Goal: Ask a question: Seek information or help from site administrators or community

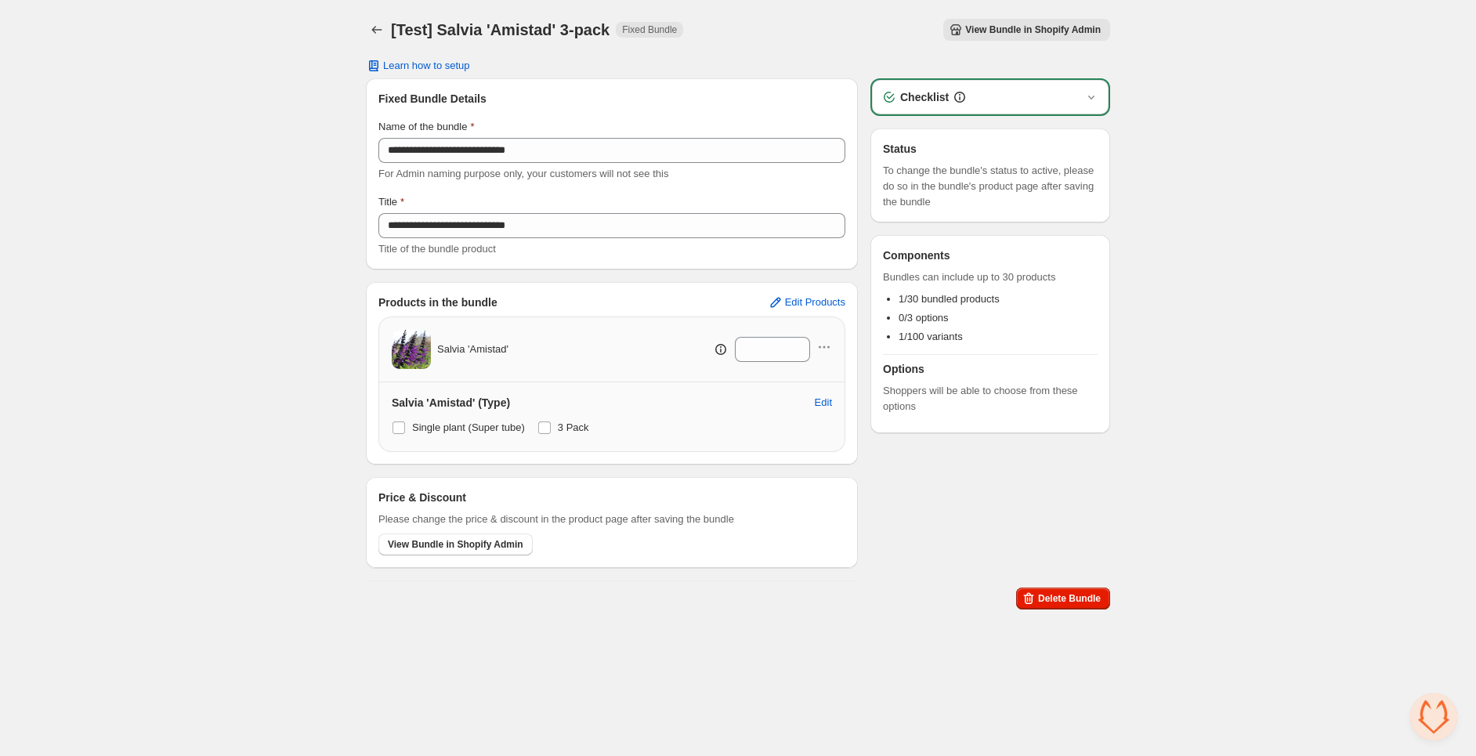
click at [1442, 721] on span "Open chat" at bounding box center [1433, 716] width 47 height 47
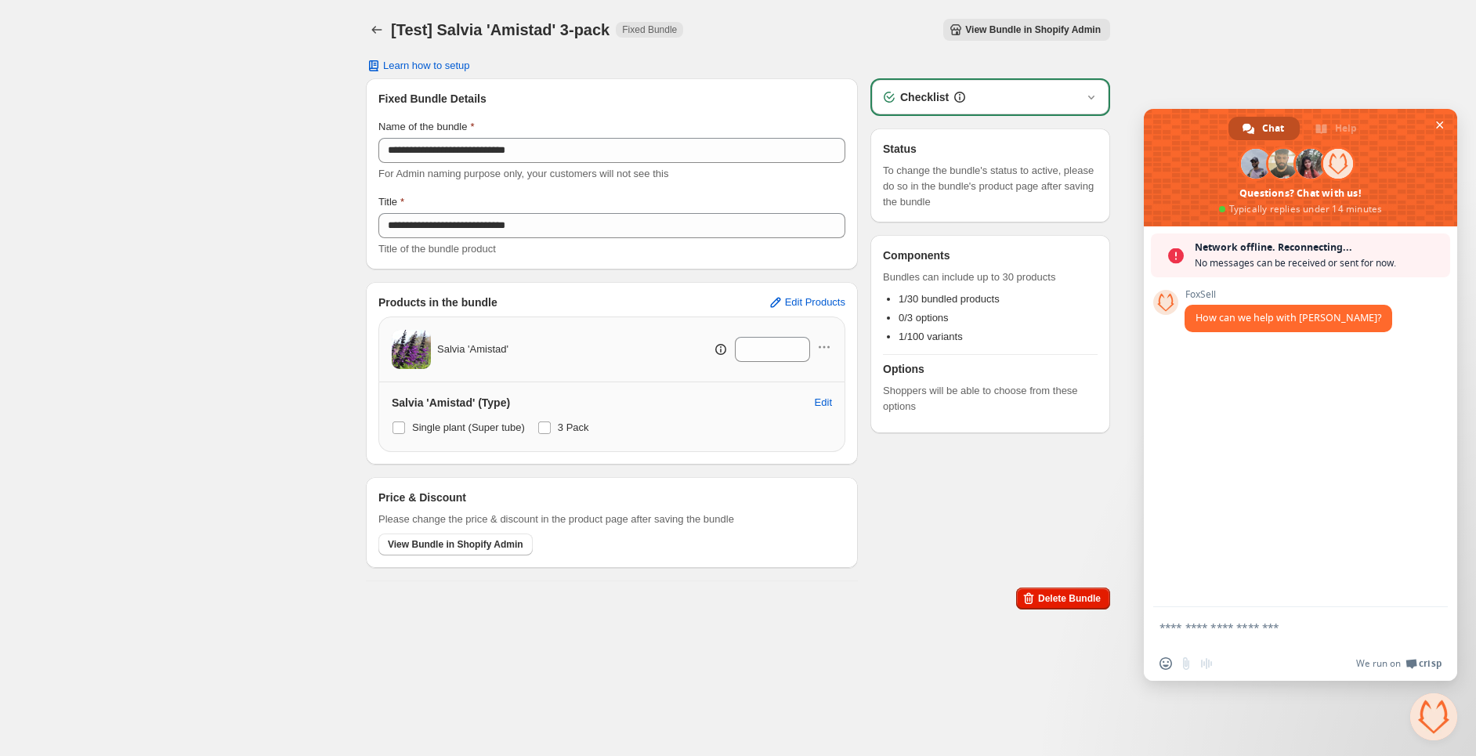
click at [1255, 636] on form at bounding box center [1283, 628] width 248 height 42
click at [1248, 623] on textarea "Compose your message..." at bounding box center [1283, 627] width 248 height 14
click at [1251, 263] on span "Reconnect now?" at bounding box center [1318, 263] width 248 height 16
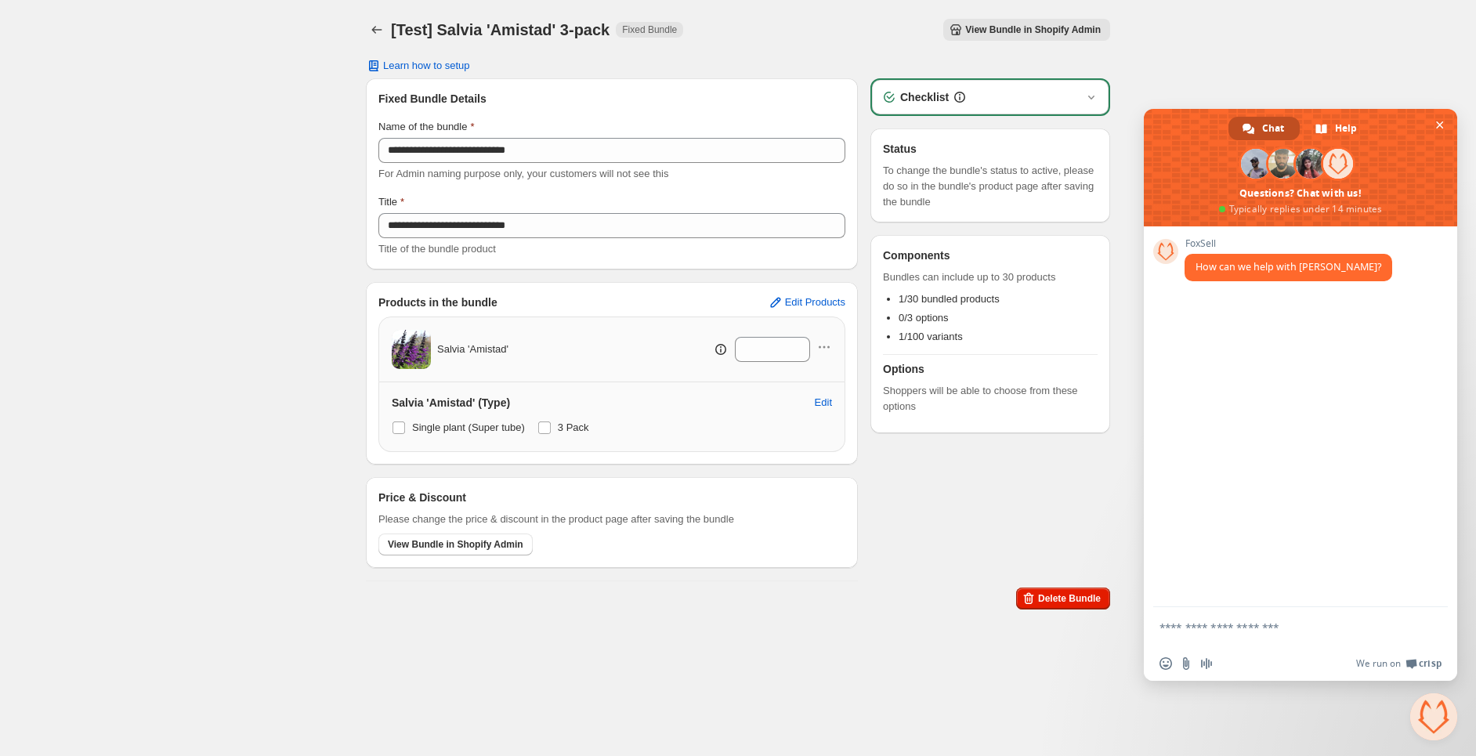
click at [1236, 625] on textarea "Compose your message..." at bounding box center [1283, 627] width 248 height 14
click at [1198, 643] on textarea "**********" at bounding box center [1283, 632] width 248 height 28
click at [1307, 641] on textarea "**********" at bounding box center [1283, 632] width 248 height 28
type textarea "**********"
click at [1429, 622] on span "Send" at bounding box center [1430, 625] width 12 height 12
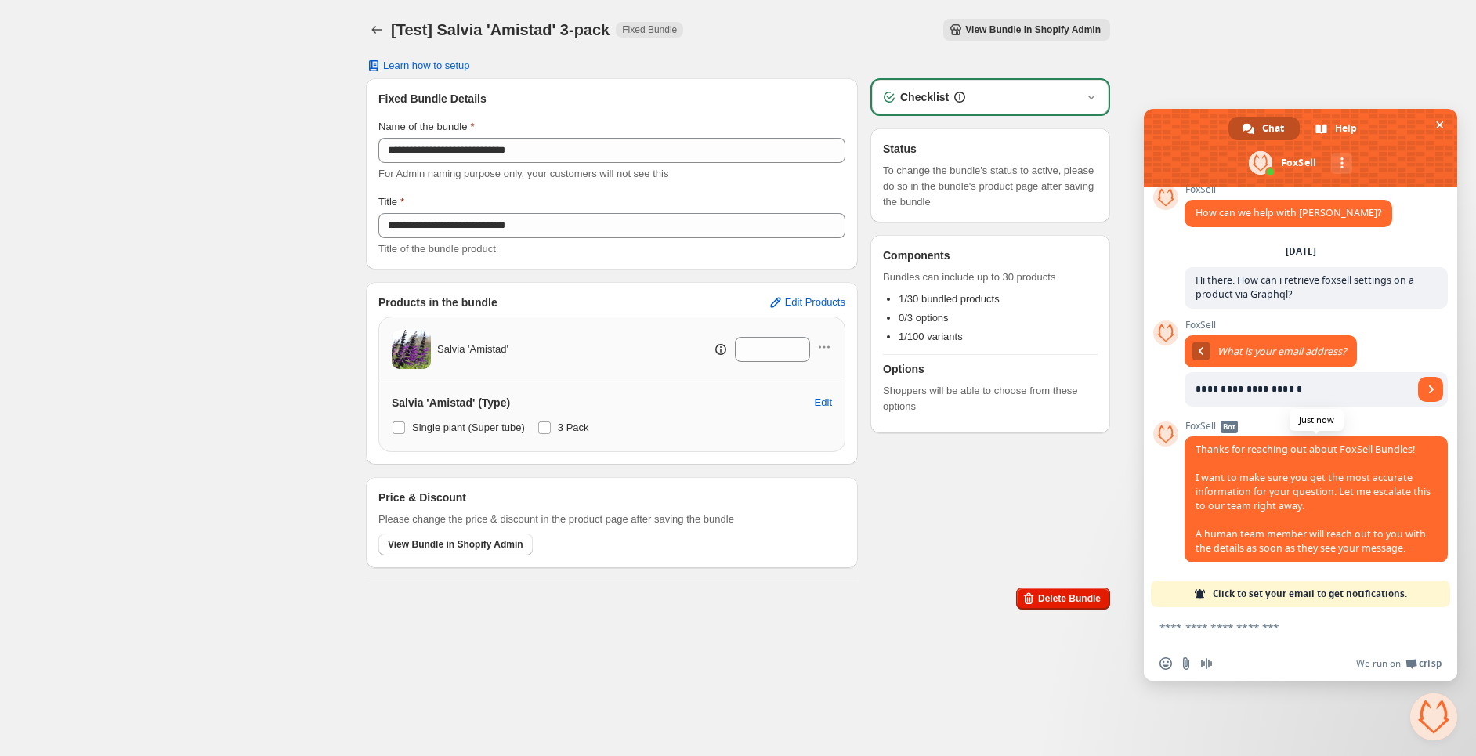
scroll to position [39, 0]
type input "**********"
click at [1427, 385] on span "Send" at bounding box center [1431, 389] width 8 height 8
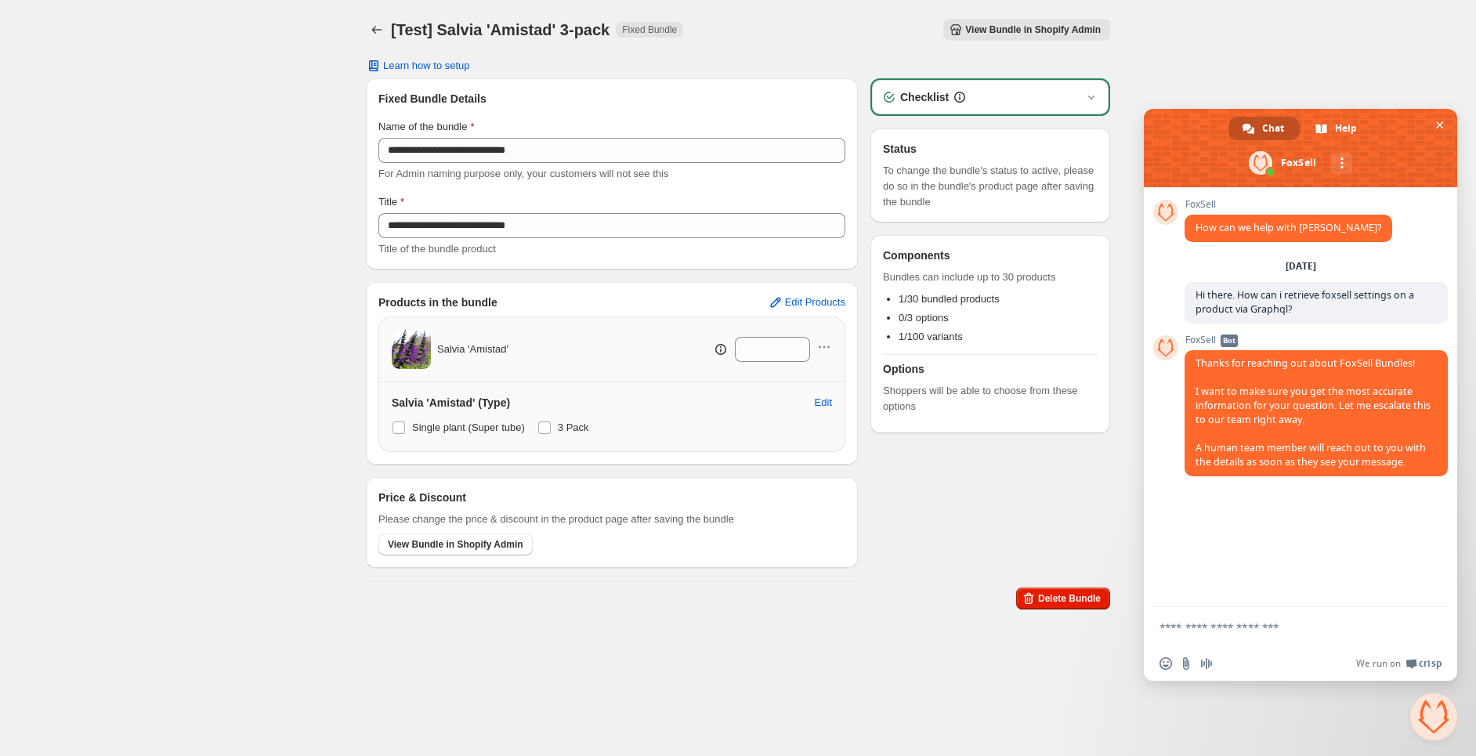
scroll to position [0, 0]
click at [1285, 627] on textarea "Compose your message..." at bounding box center [1283, 627] width 248 height 14
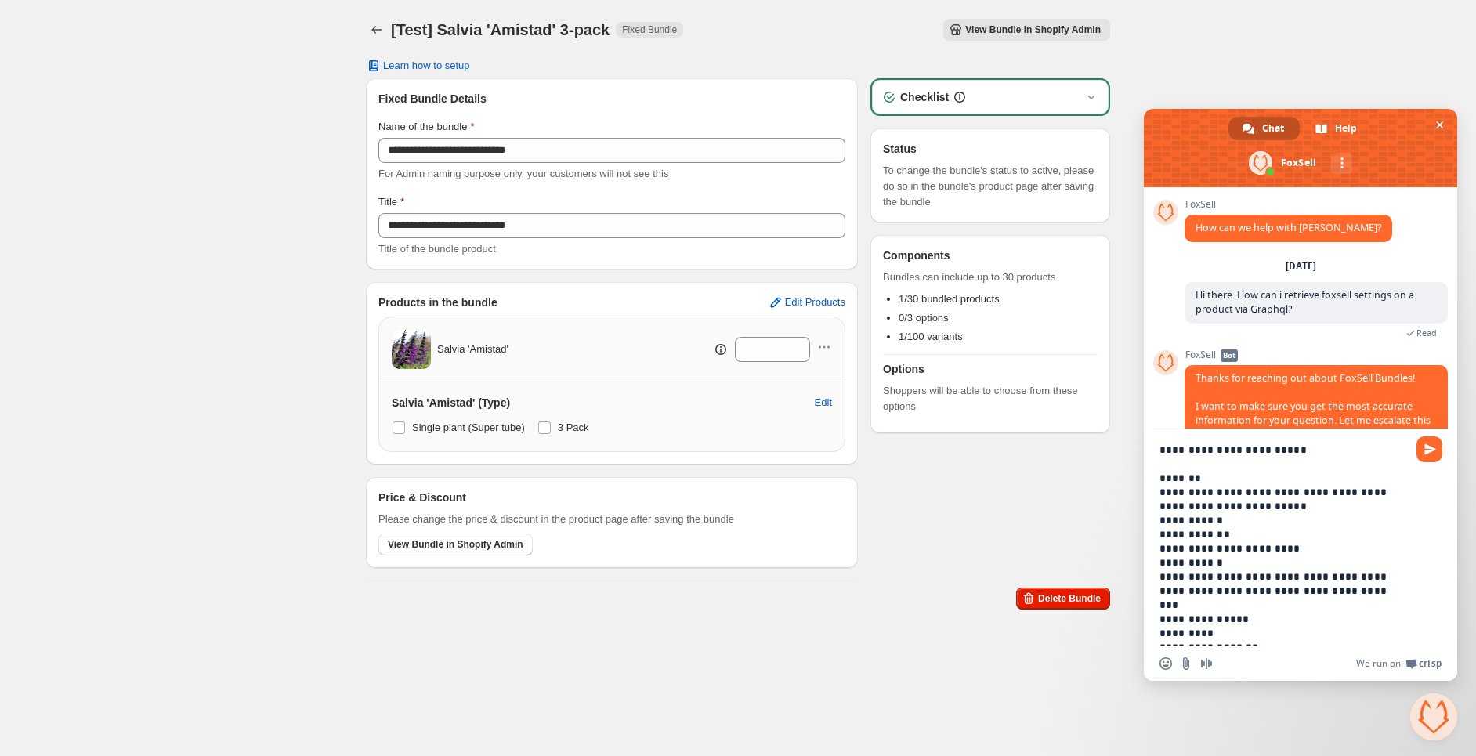
type textarea "**********"
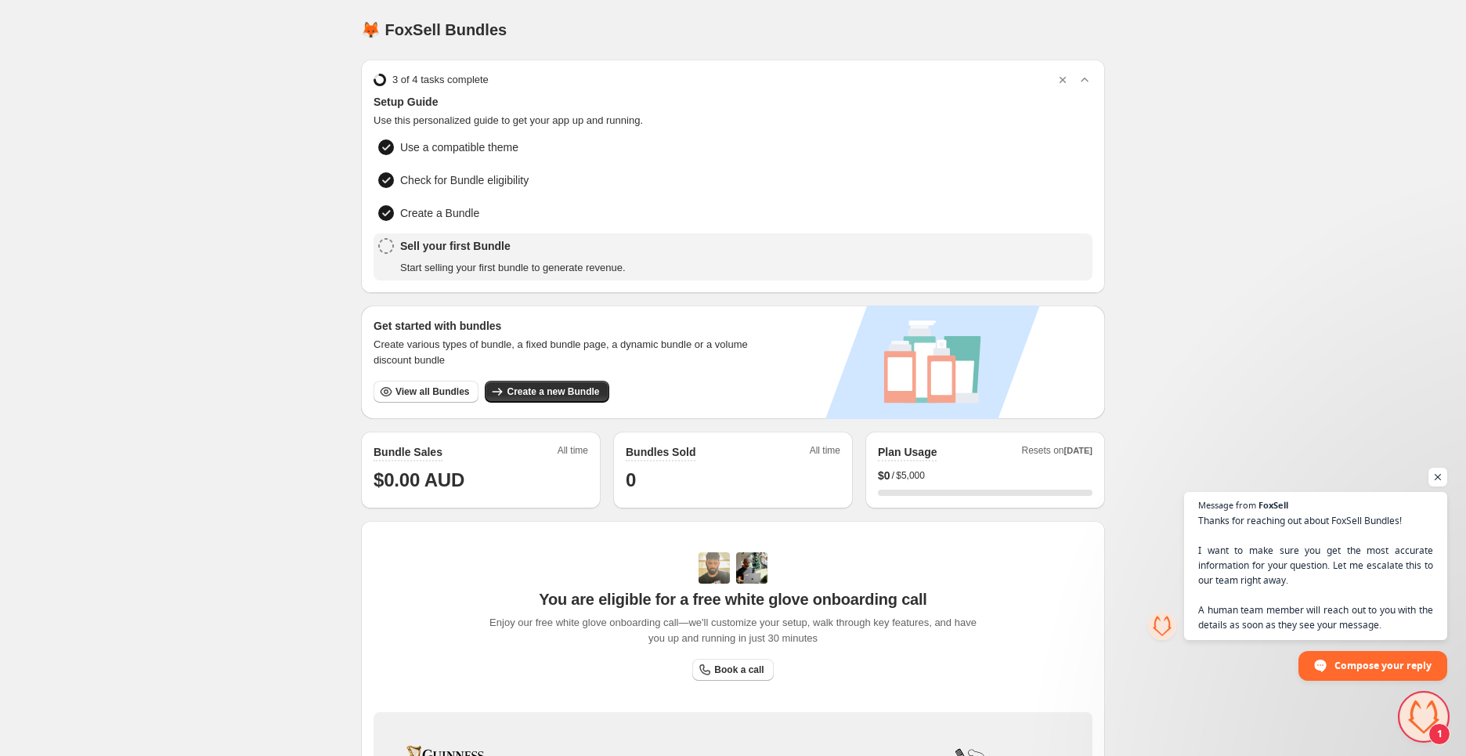
click at [1429, 720] on span "Open chat" at bounding box center [1423, 716] width 47 height 47
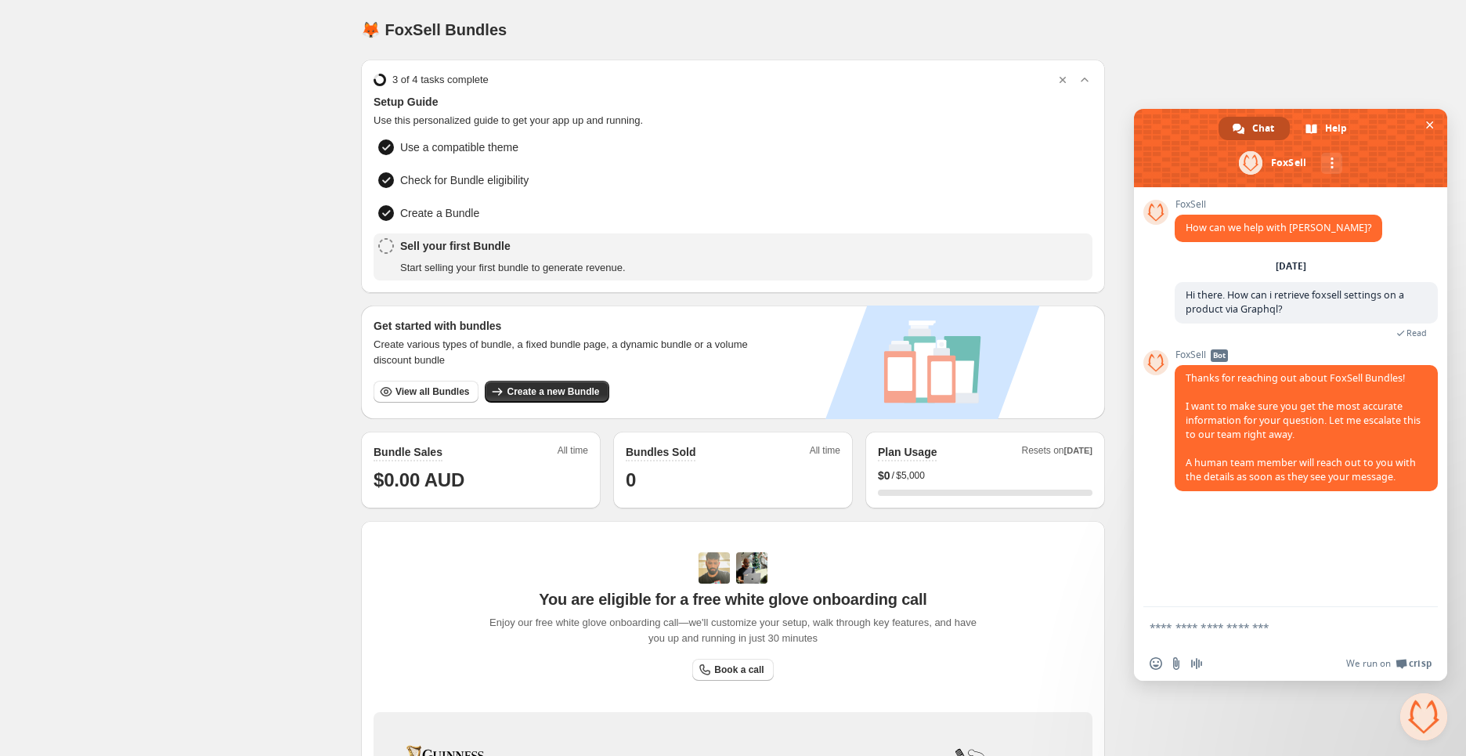
click at [1236, 633] on textarea "Compose your message..." at bounding box center [1274, 627] width 248 height 14
paste textarea "**********"
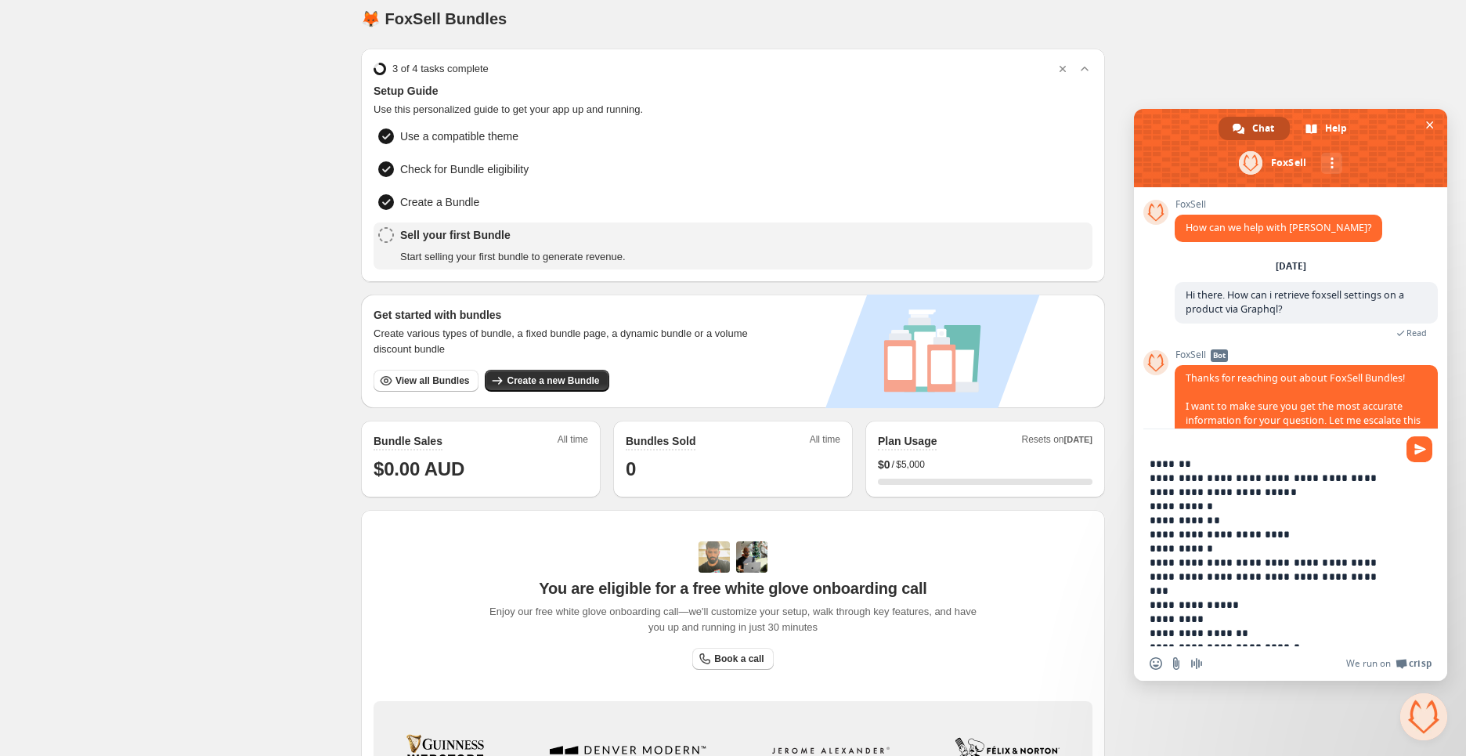
scroll to position [10, 0]
click at [1191, 562] on textarea "**********" at bounding box center [1274, 545] width 248 height 204
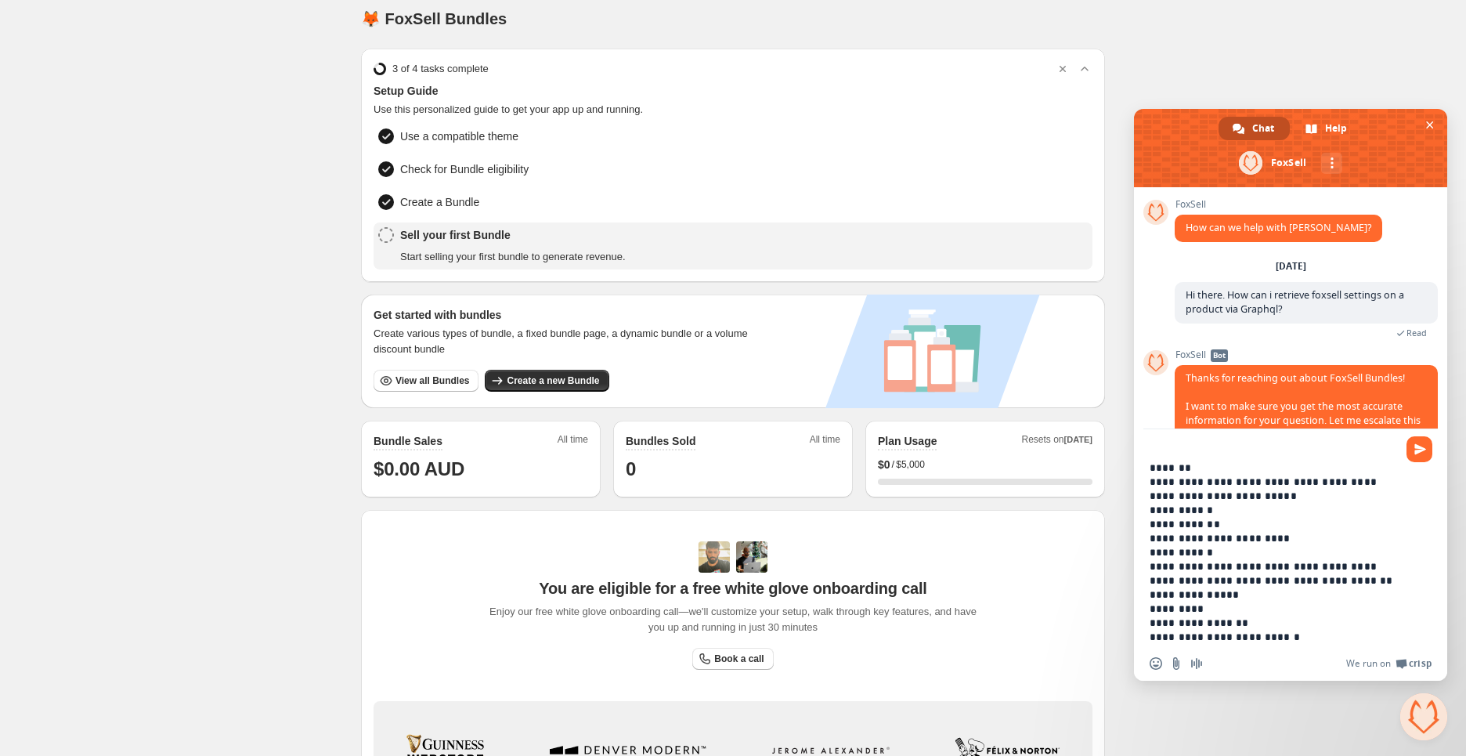
scroll to position [29, 0]
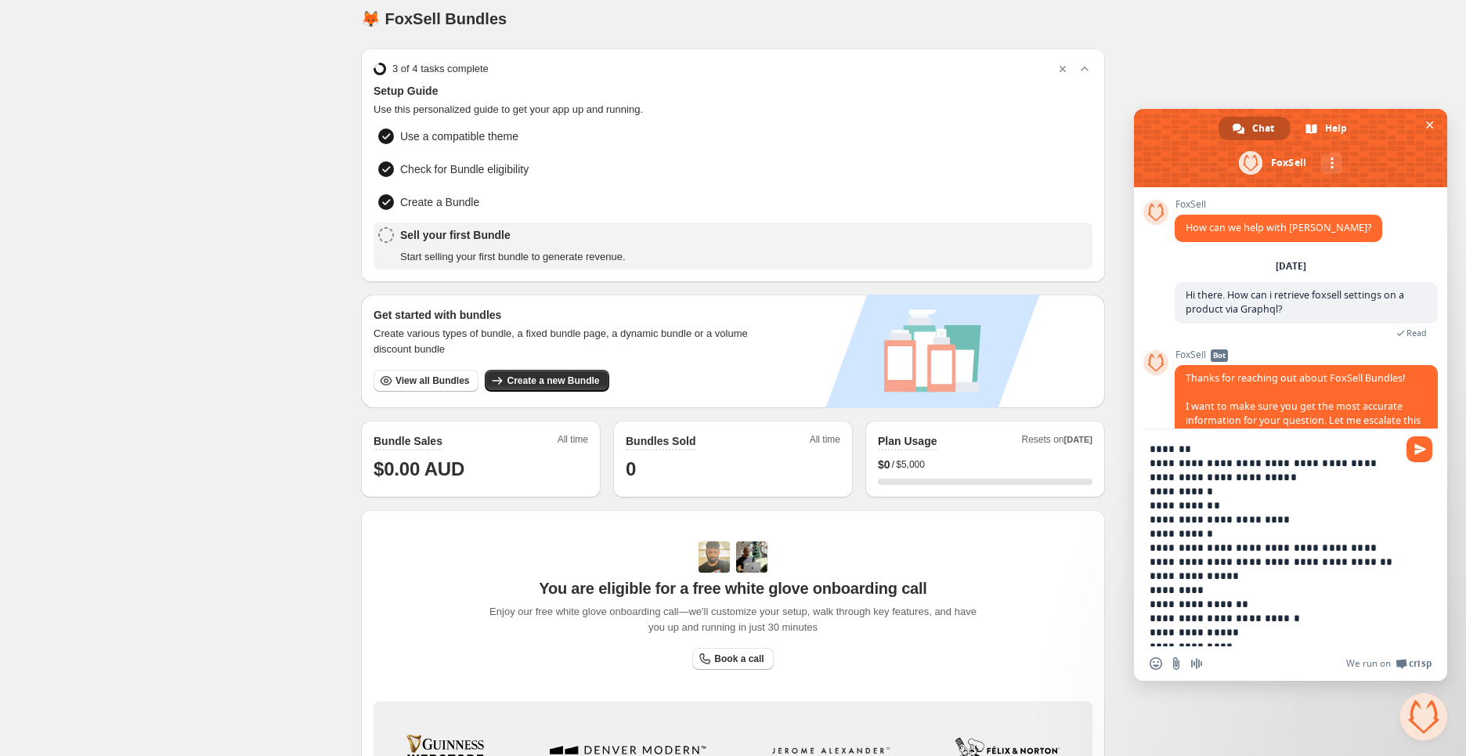
click at [1238, 472] on textarea "**********" at bounding box center [1274, 545] width 248 height 204
type textarea "**********"
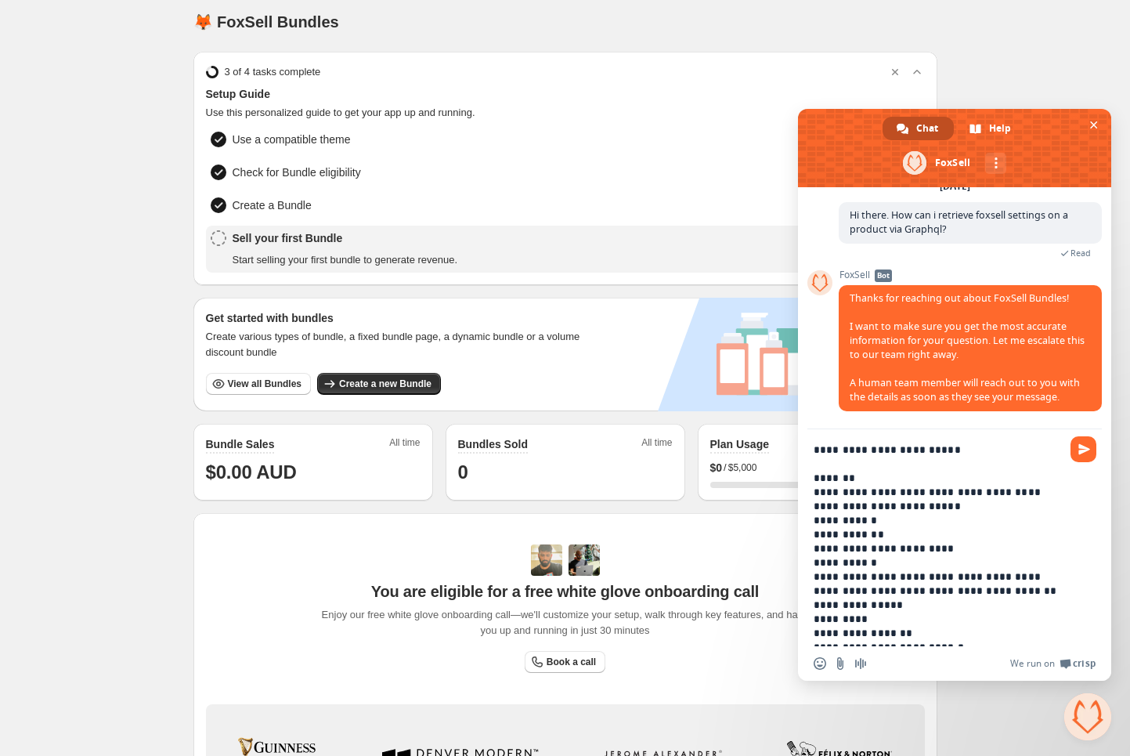
scroll to position [0, 0]
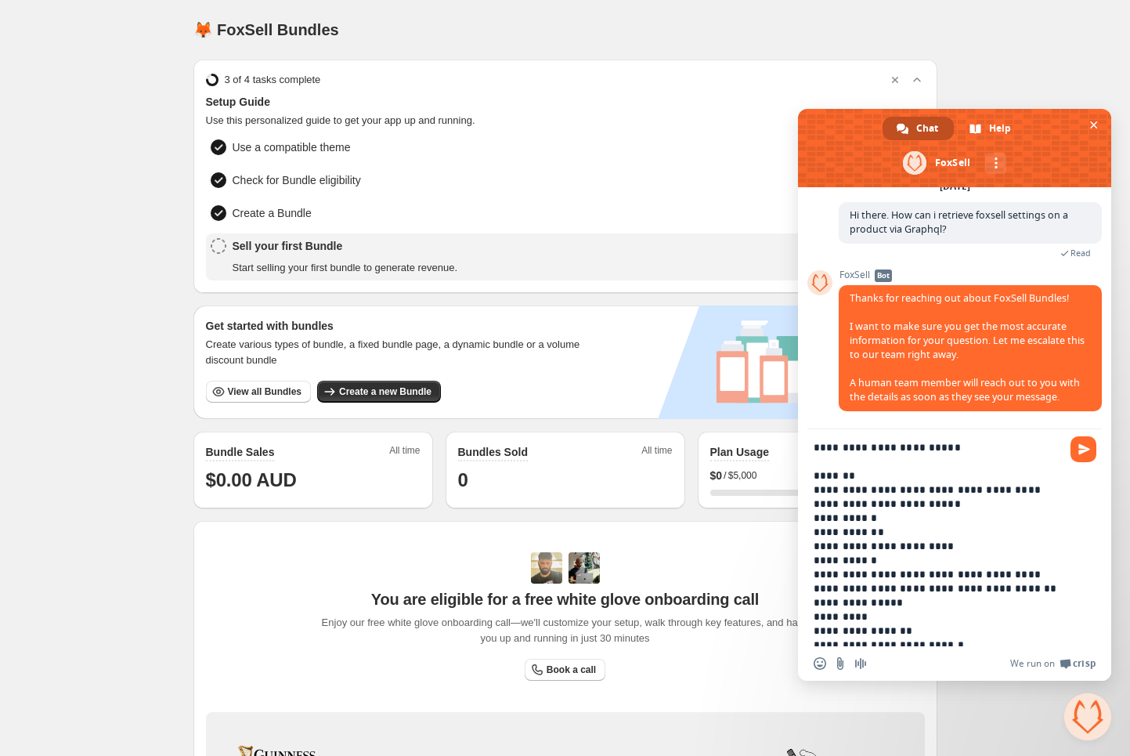
click at [956, 591] on textarea "**********" at bounding box center [938, 545] width 248 height 204
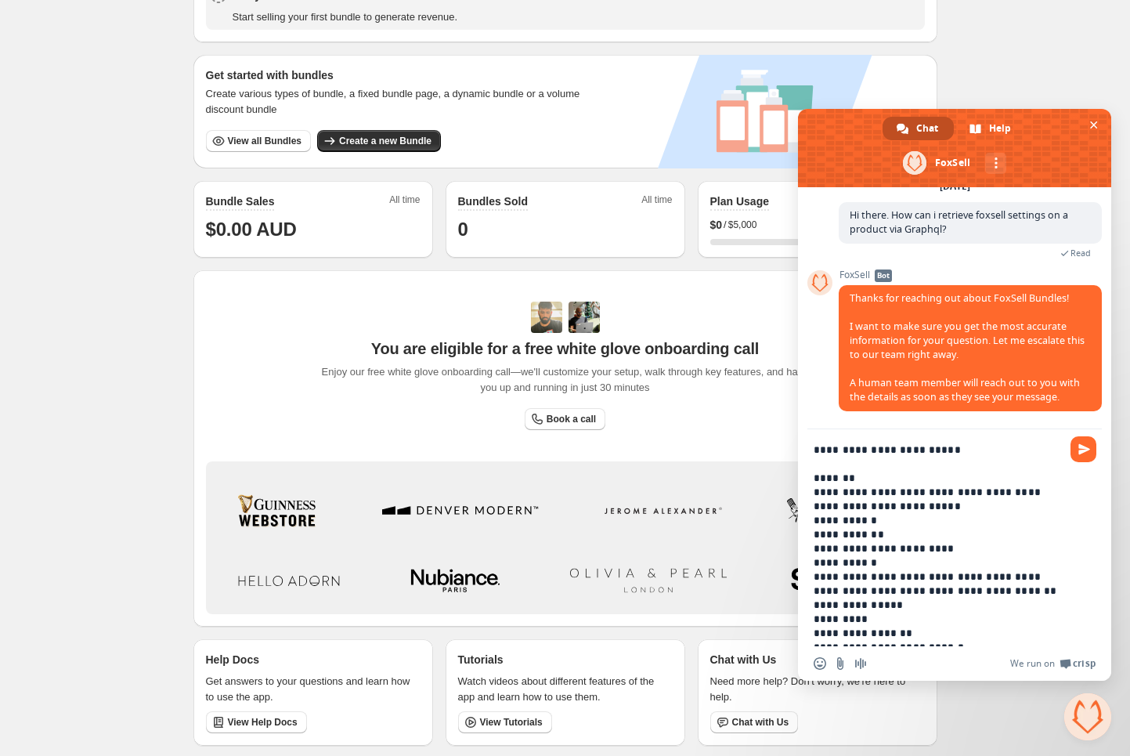
click at [115, 289] on div "Home Bundles Analytics Plan and Billing 🦊 FoxSell Bundles. This page is ready 🦊…" at bounding box center [565, 253] width 1130 height 1009
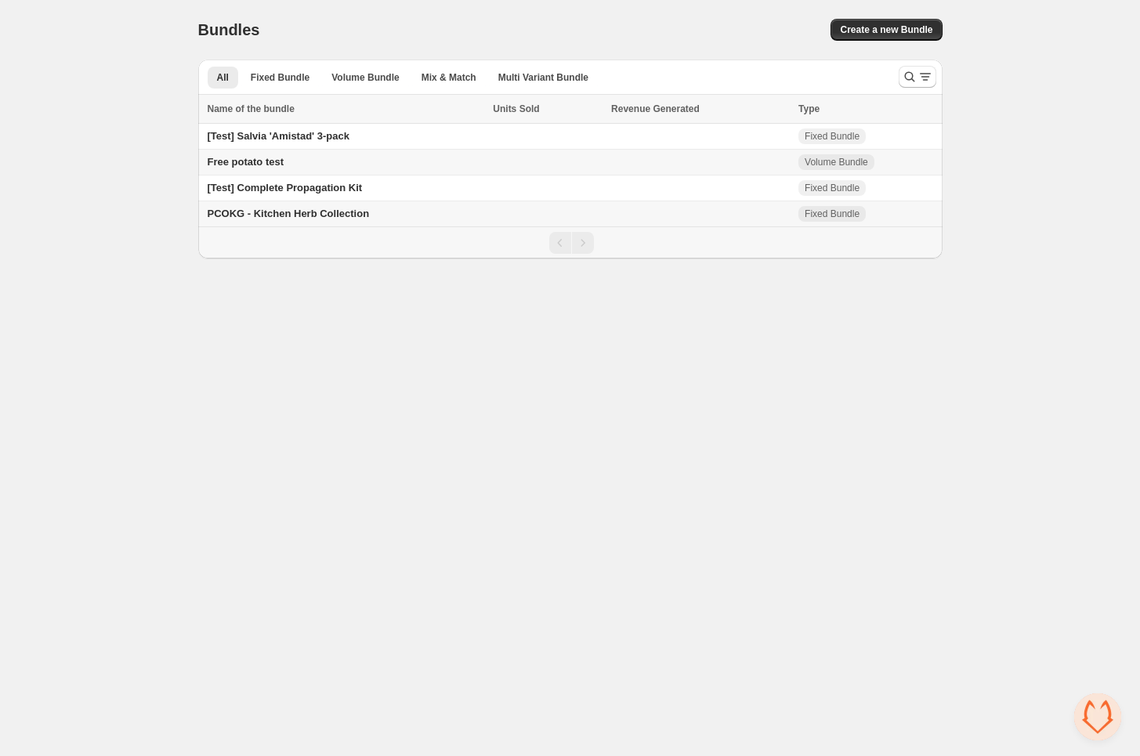
click at [331, 216] on span "PCOKG - Kitchen Herb Collection" at bounding box center [289, 214] width 162 height 12
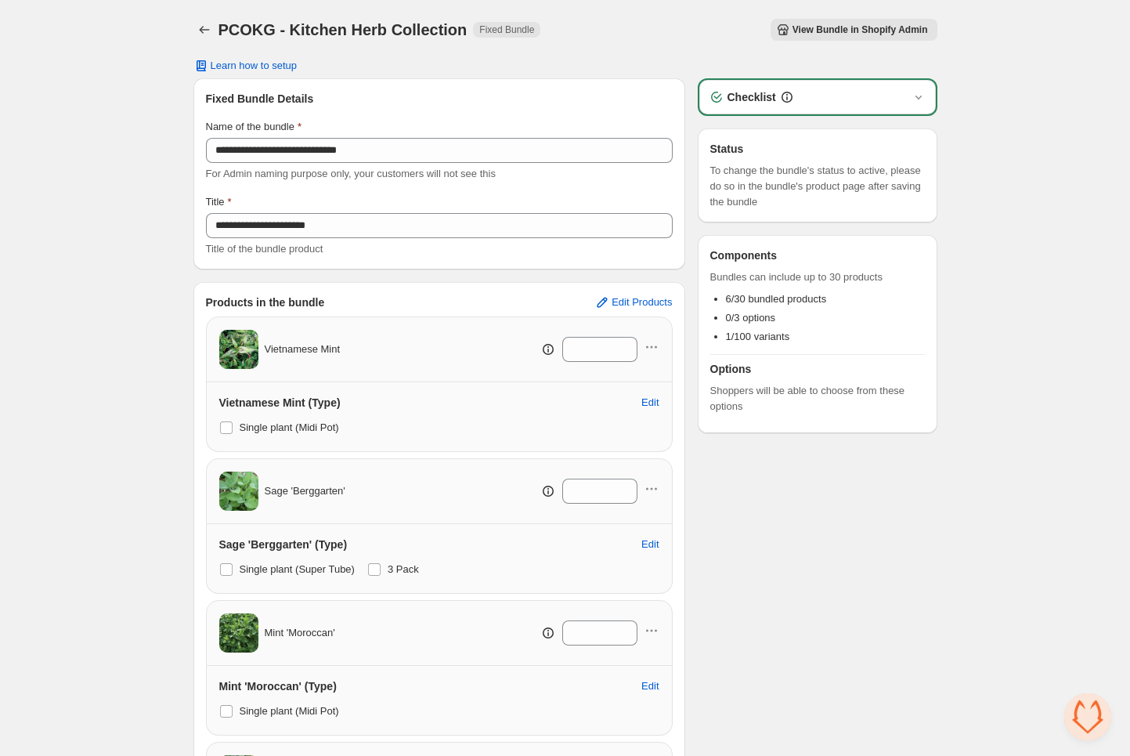
click at [894, 27] on span "View Bundle in Shopify Admin" at bounding box center [861, 29] width 136 height 13
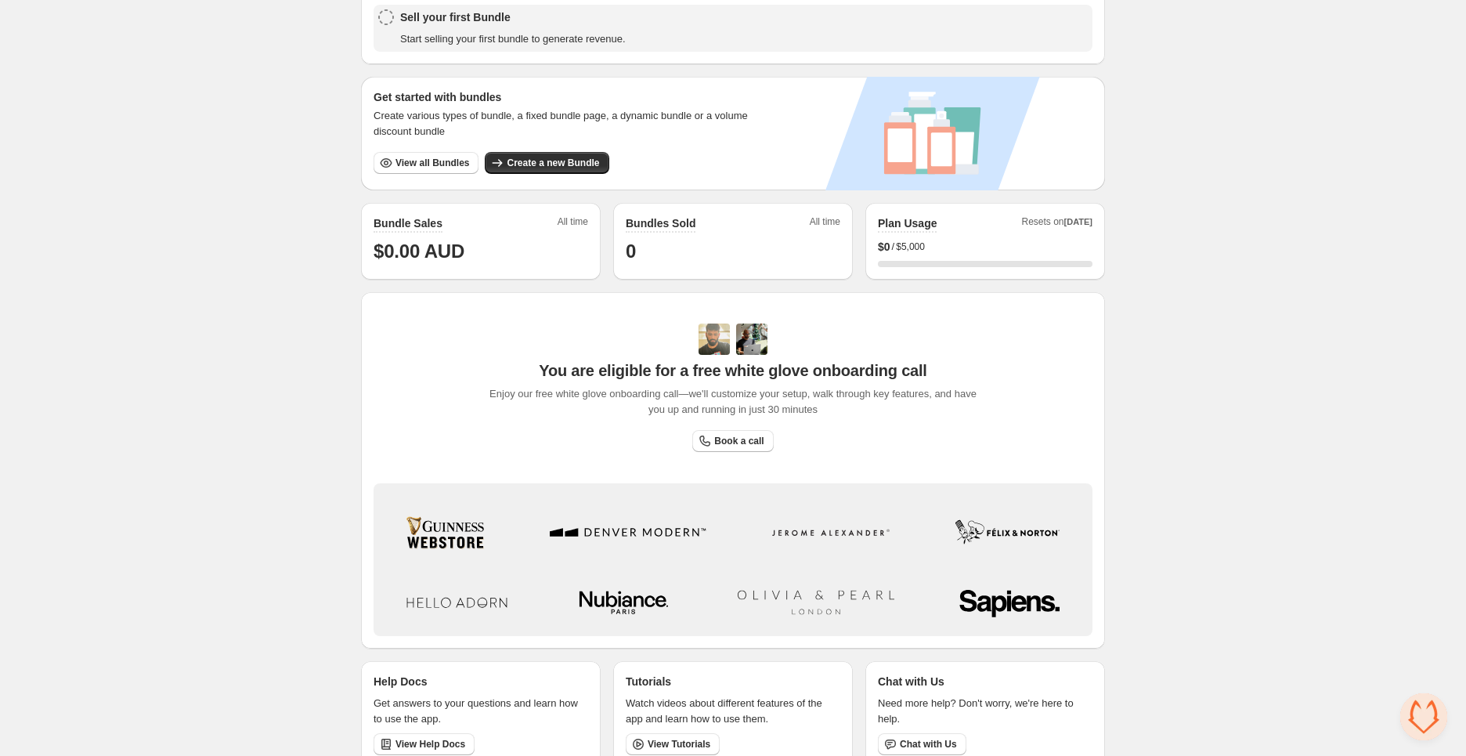
scroll to position [251, 0]
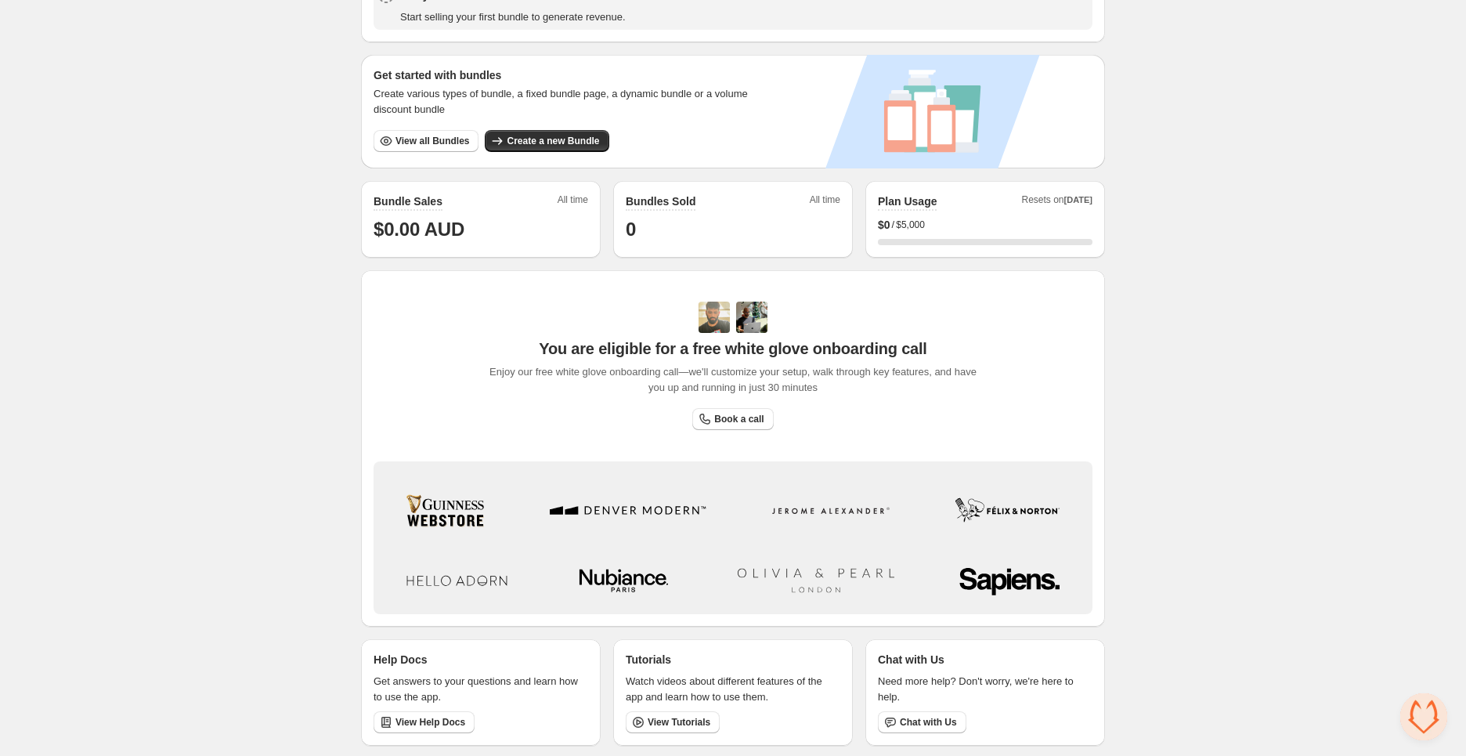
click at [1417, 717] on span "Open chat" at bounding box center [1423, 716] width 47 height 47
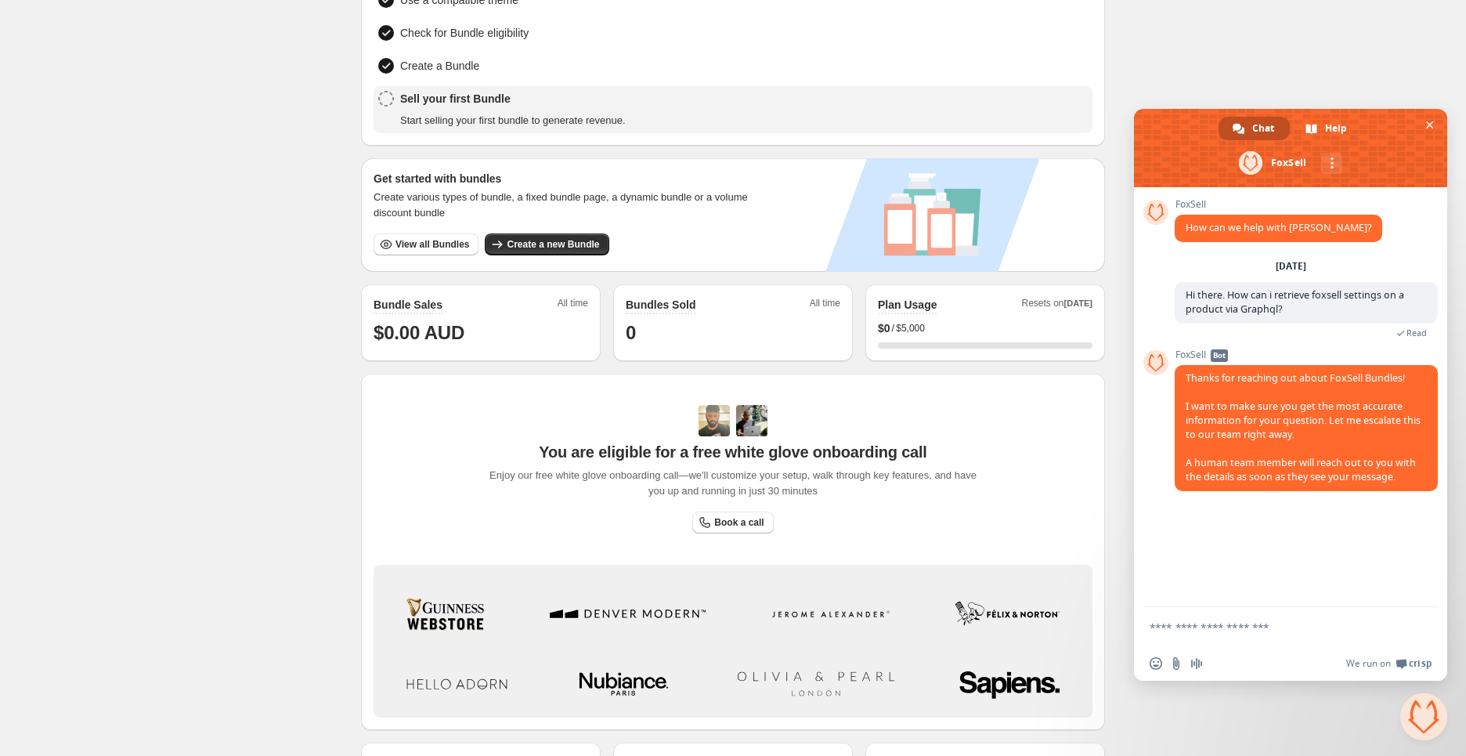
scroll to position [0, 0]
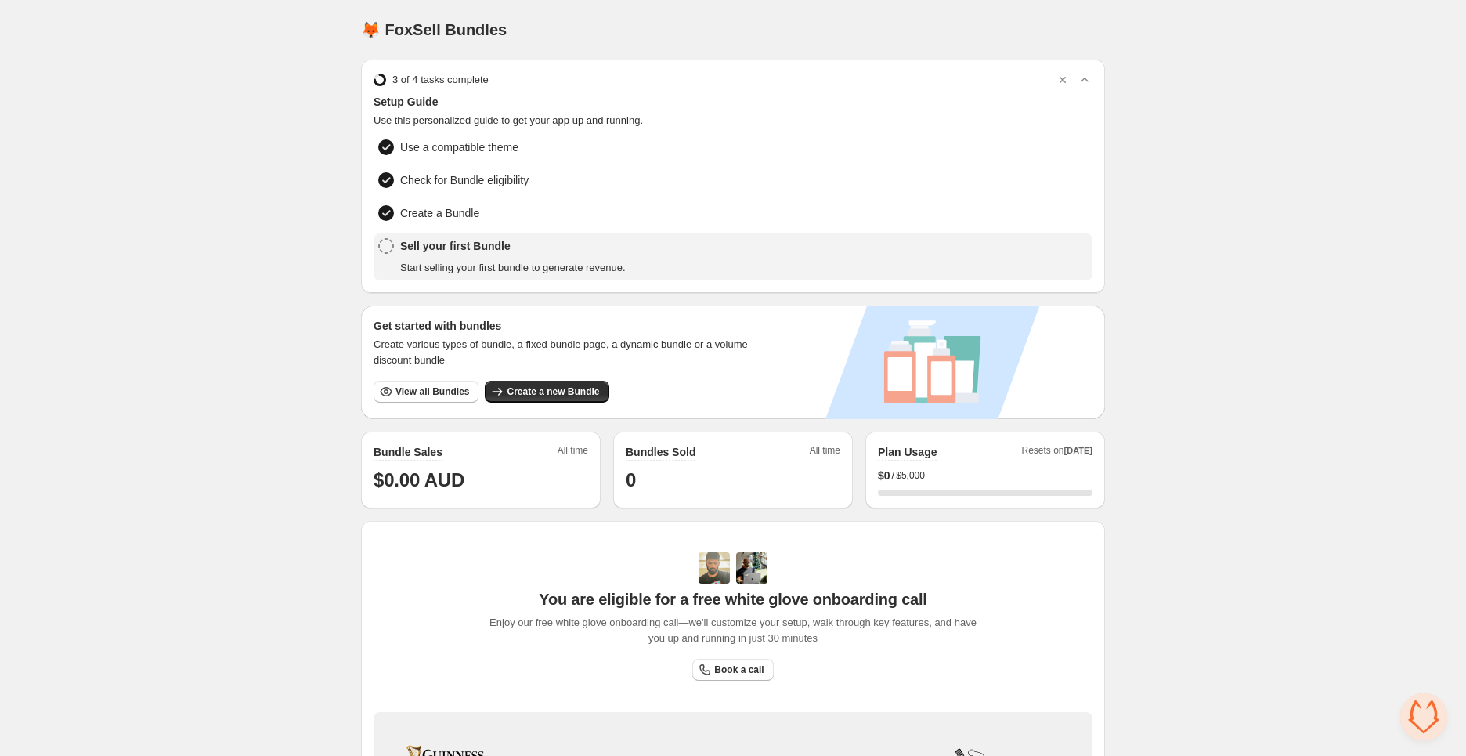
click at [192, 417] on div "Home Bundles Analytics Plan and Billing 🦊 FoxSell Bundles. This page is ready 🦊…" at bounding box center [733, 504] width 1466 height 1009
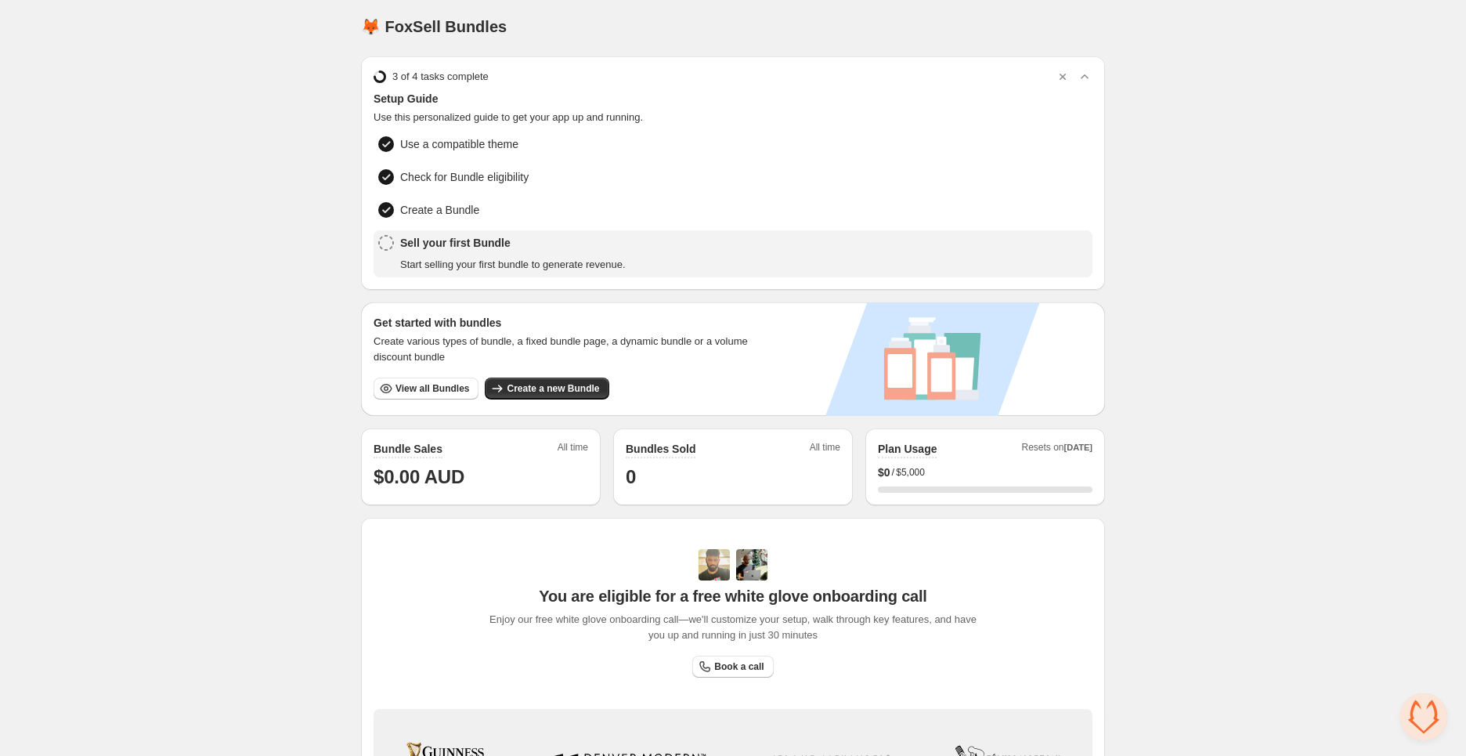
click at [1390, 700] on div "Home Bundles Analytics Plan and Billing 🦊 FoxSell Bundles. This page is ready 🦊…" at bounding box center [733, 501] width 1466 height 1009
click at [1419, 714] on span "Open chat" at bounding box center [1423, 716] width 47 height 47
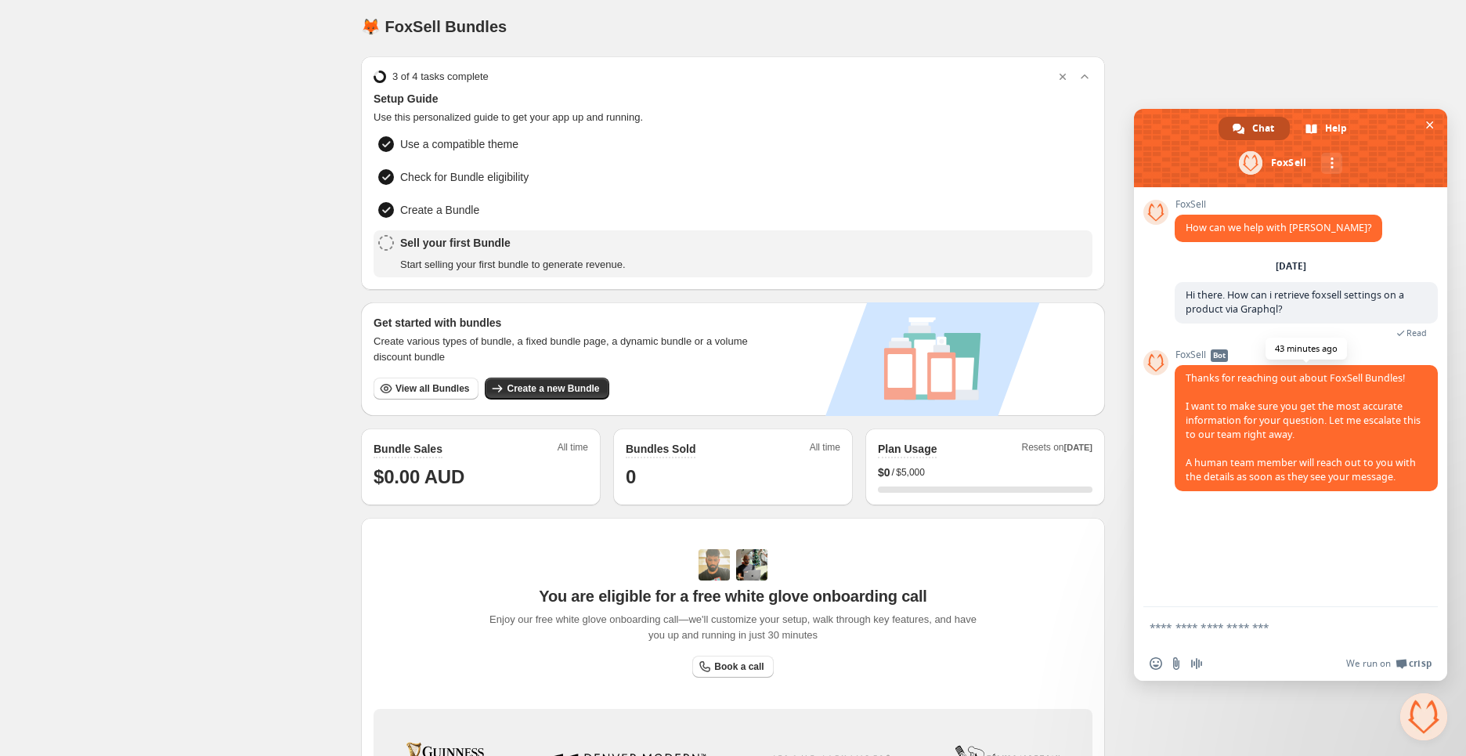
click at [1259, 501] on div "FoxSell Bot Thanks for reaching out about FoxSell Bundles! I want to make sure …" at bounding box center [1306, 428] width 263 height 159
drag, startPoint x: 1392, startPoint y: 497, endPoint x: 1369, endPoint y: 558, distance: 65.2
click at [1377, 536] on div "FoxSell How can we help with FoxSell? Monday, 22 September Hi there. How can i …" at bounding box center [1290, 397] width 313 height 420
click at [1358, 565] on div "FoxSell How can we help with FoxSell? Monday, 22 September Hi there. How can i …" at bounding box center [1290, 397] width 313 height 420
click at [1349, 564] on div "FoxSell How can we help with FoxSell? Monday, 22 September Hi there. How can i …" at bounding box center [1290, 397] width 313 height 420
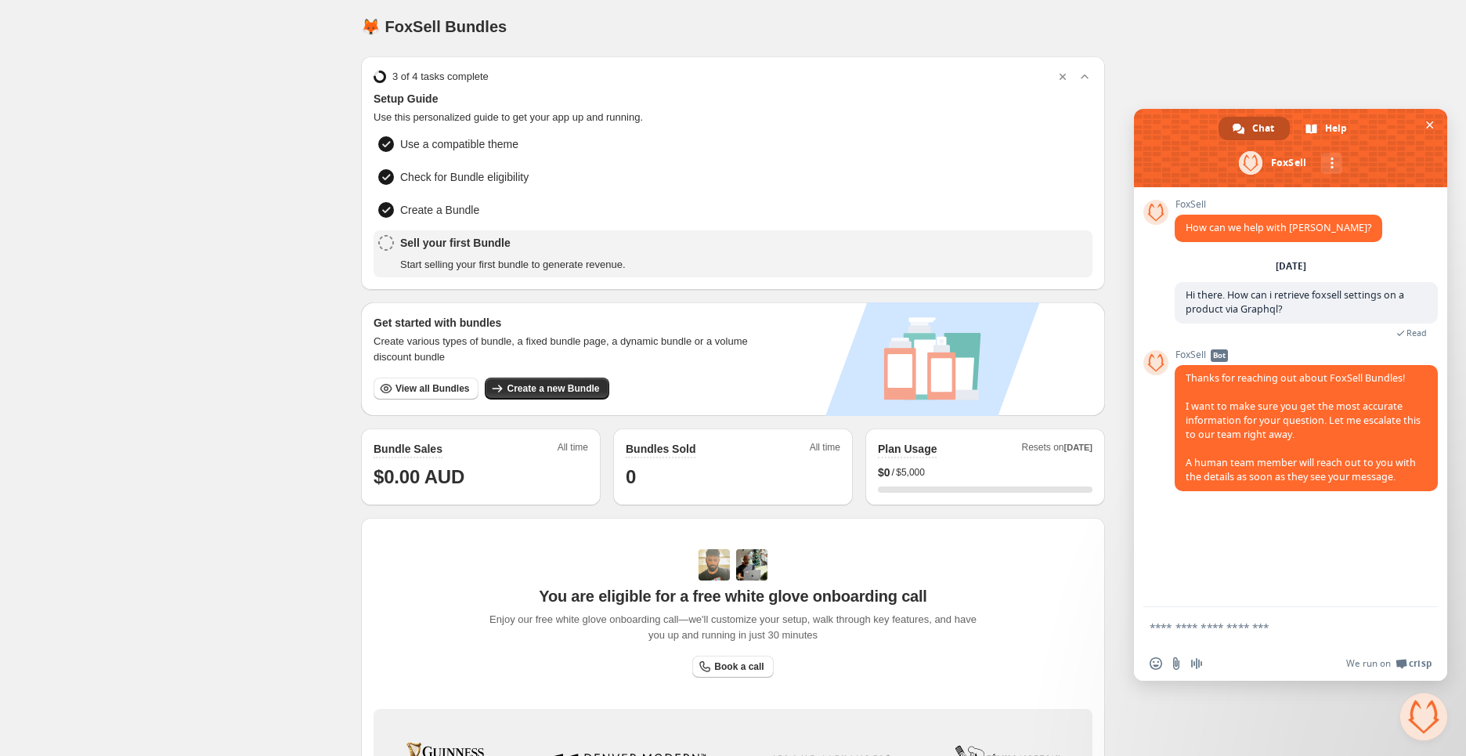
click at [1346, 565] on div "FoxSell How can we help with FoxSell? Monday, 22 September Hi there. How can i …" at bounding box center [1290, 397] width 313 height 420
click at [1345, 563] on div "FoxSell How can we help with FoxSell? Monday, 22 September Hi there. How can i …" at bounding box center [1290, 397] width 313 height 420
click at [1343, 562] on div "FoxSell How can we help with FoxSell? Monday, 22 September Hi there. How can i …" at bounding box center [1290, 397] width 313 height 420
click at [1341, 560] on div "FoxSell How can we help with FoxSell? Monday, 22 September Hi there. How can i …" at bounding box center [1290, 397] width 313 height 420
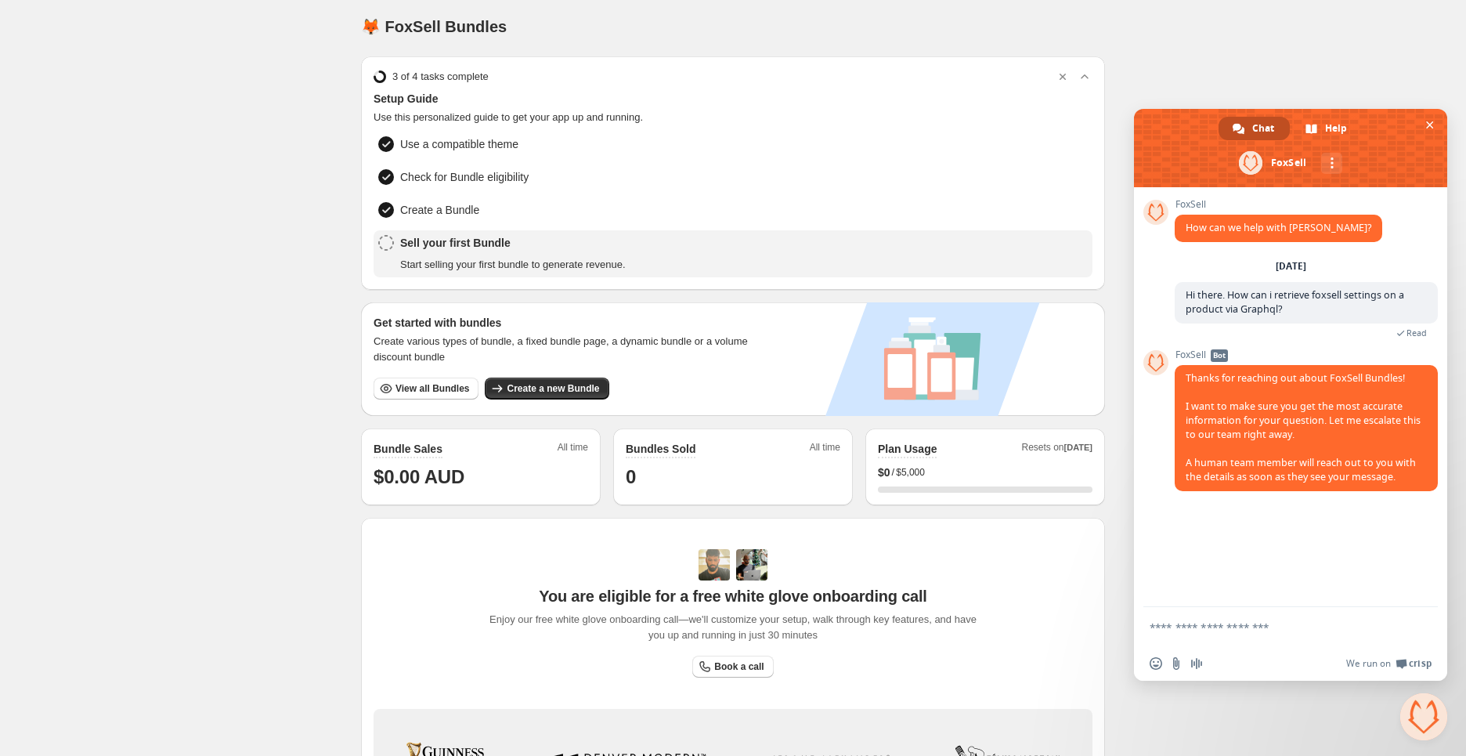
click at [1339, 559] on div "FoxSell How can we help with FoxSell? Monday, 22 September Hi there. How can i …" at bounding box center [1290, 397] width 313 height 420
click at [1339, 558] on div "FoxSell How can we help with FoxSell? Monday, 22 September Hi there. How can i …" at bounding box center [1290, 397] width 313 height 420
click at [1338, 554] on div "FoxSell How can we help with FoxSell? Monday, 22 September Hi there. How can i …" at bounding box center [1290, 397] width 313 height 420
click at [1338, 555] on div "FoxSell How can we help with FoxSell? Monday, 22 September Hi there. How can i …" at bounding box center [1290, 397] width 313 height 420
click at [1337, 555] on div "FoxSell How can we help with FoxSell? Monday, 22 September Hi there. How can i …" at bounding box center [1290, 397] width 313 height 420
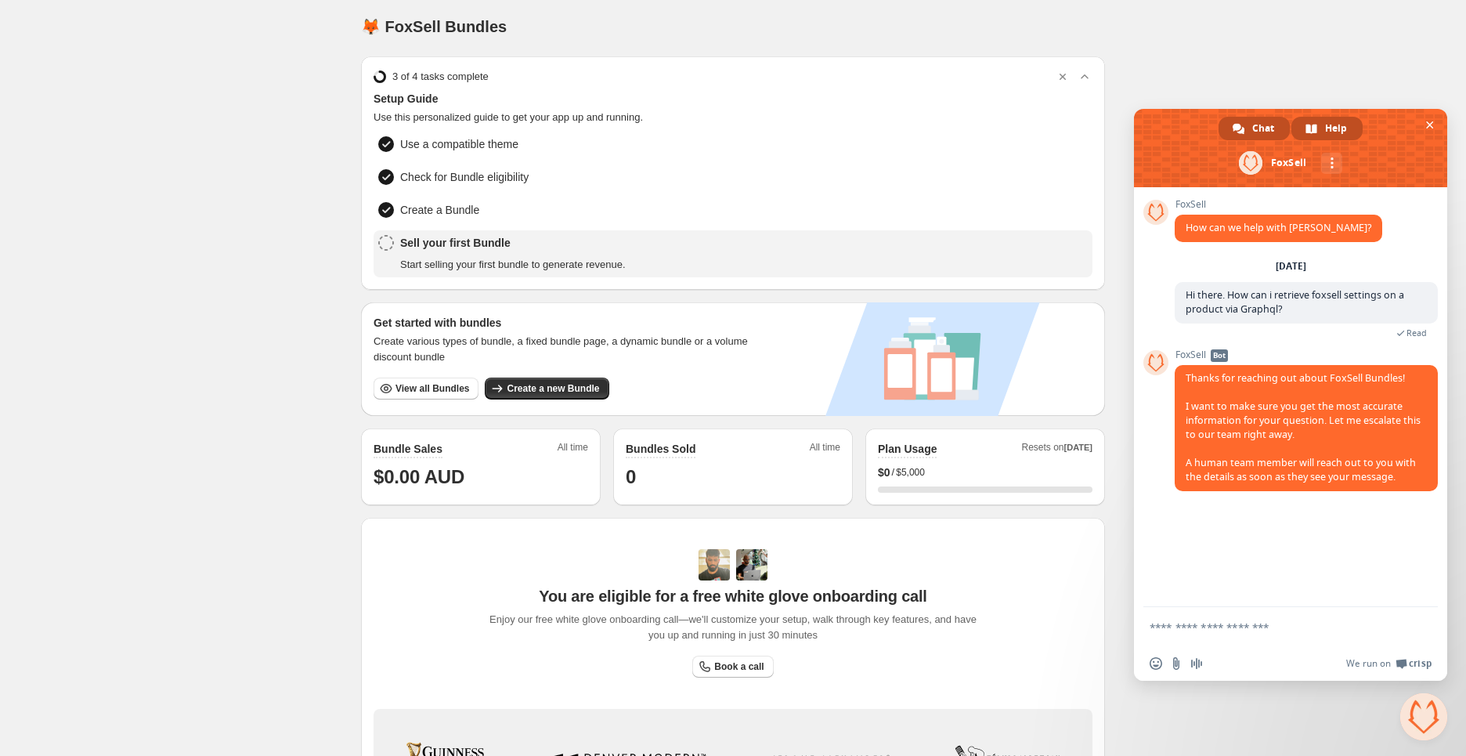
click at [1325, 137] on span "Help" at bounding box center [1336, 128] width 22 height 23
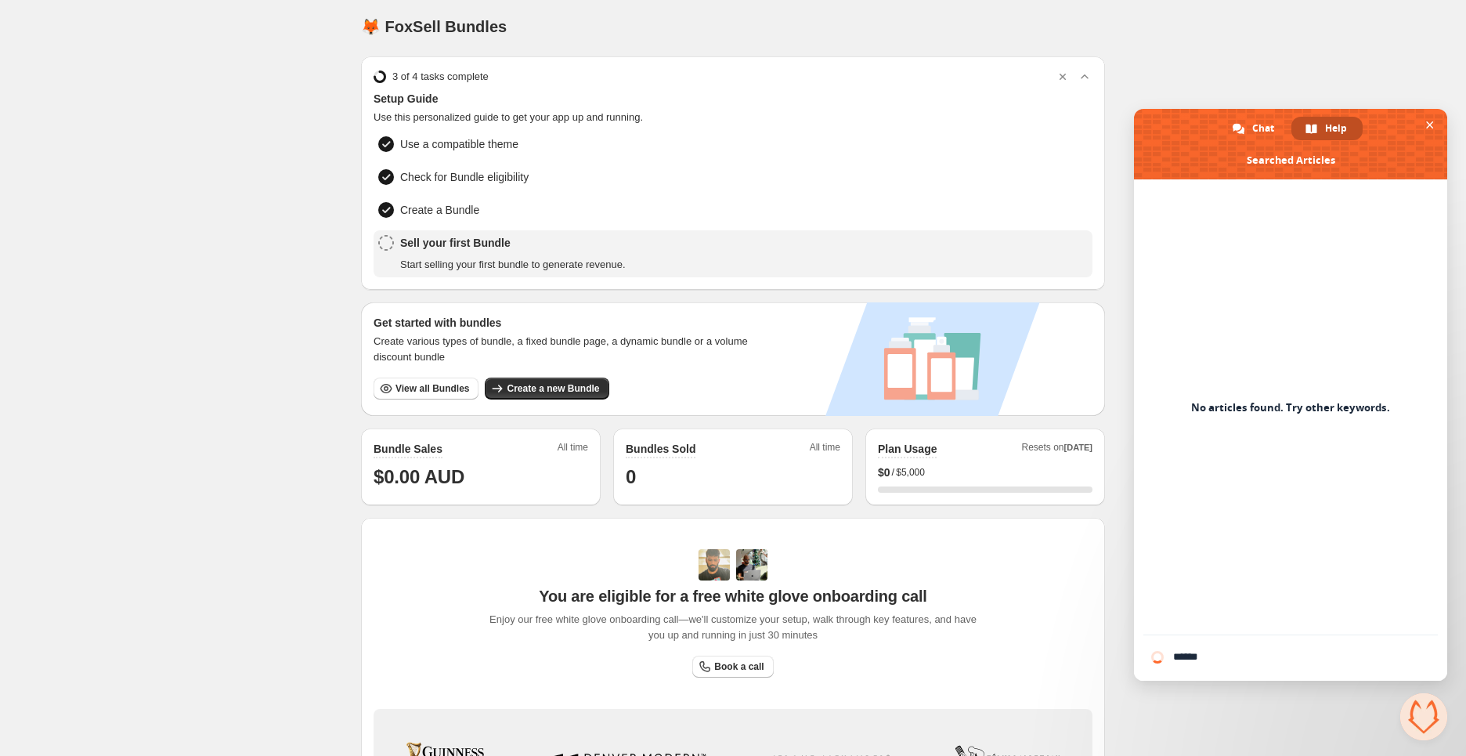
type input "*******"
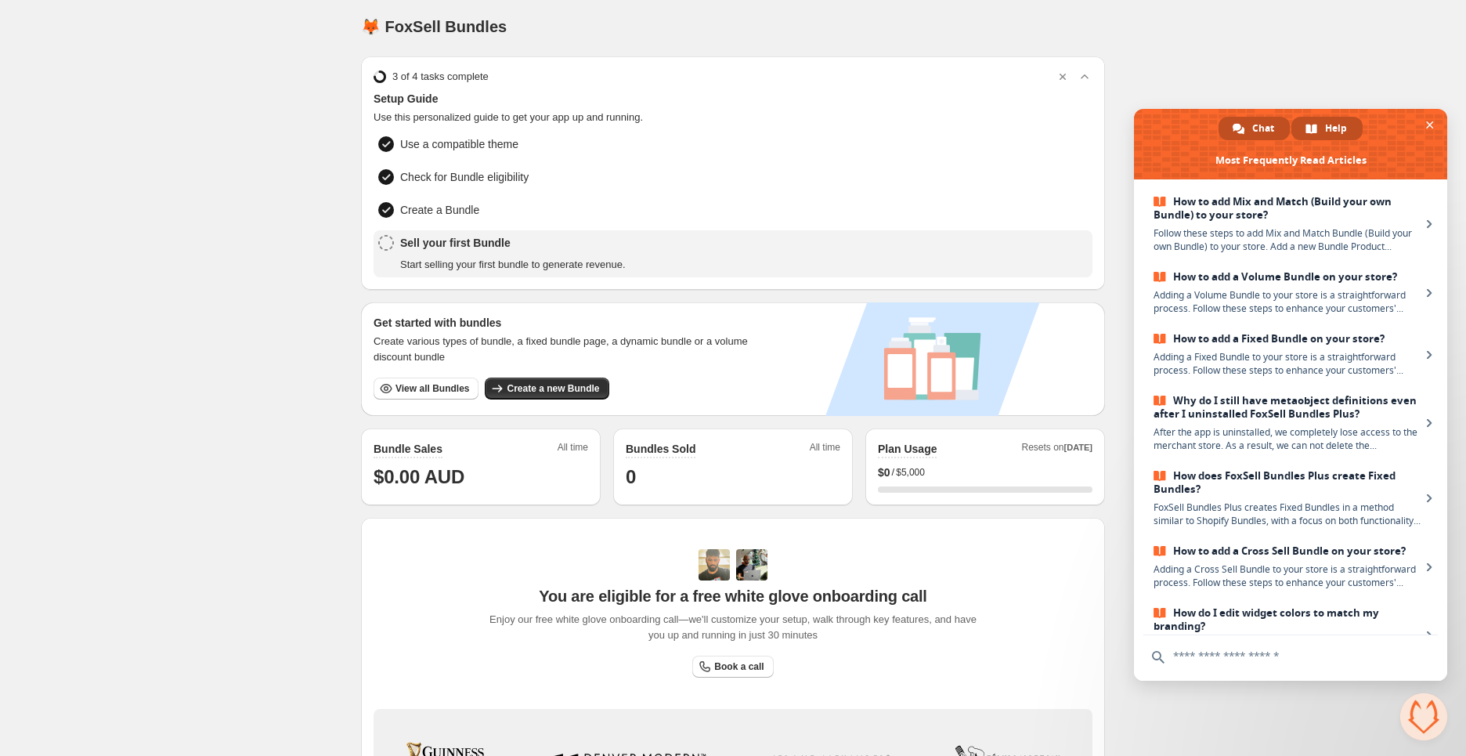
click at [1256, 119] on span "Chat" at bounding box center [1263, 128] width 22 height 23
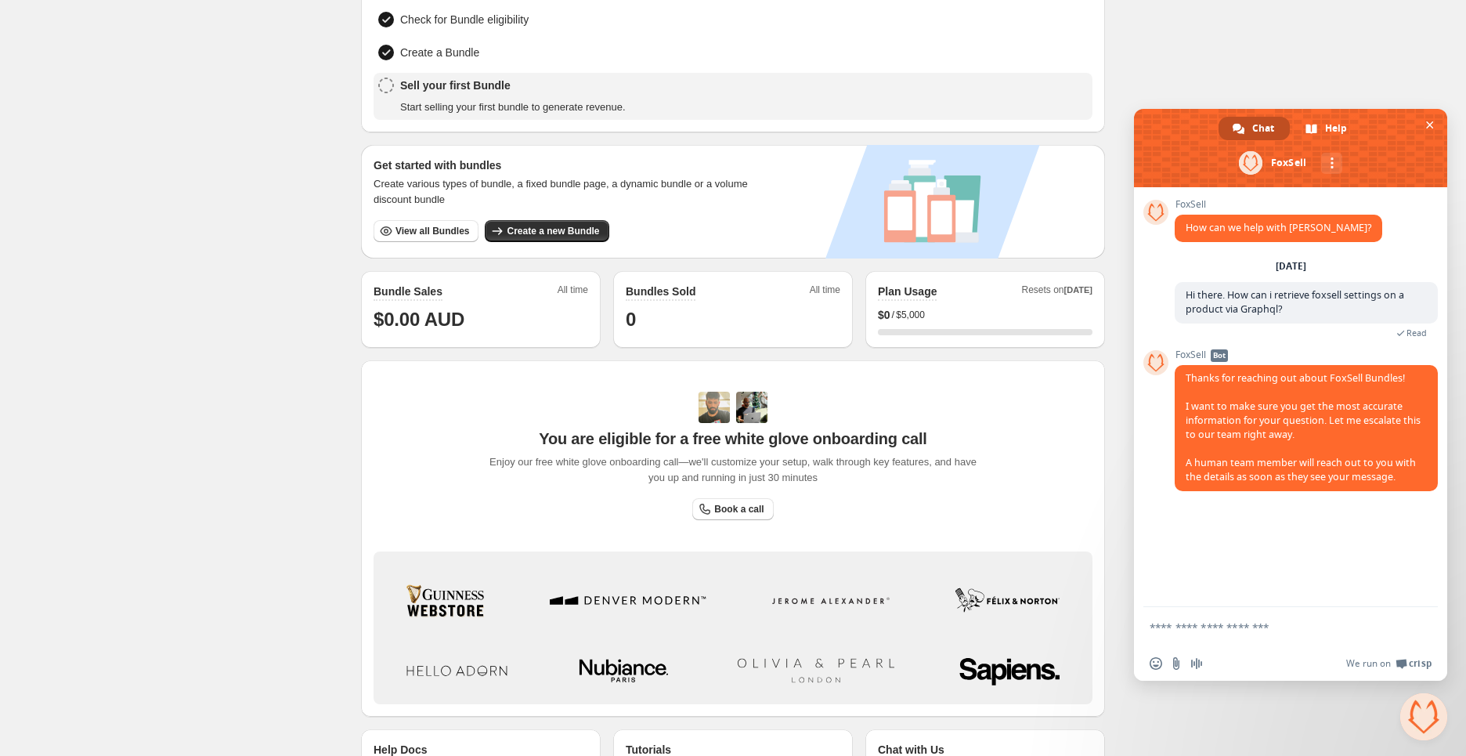
scroll to position [251, 0]
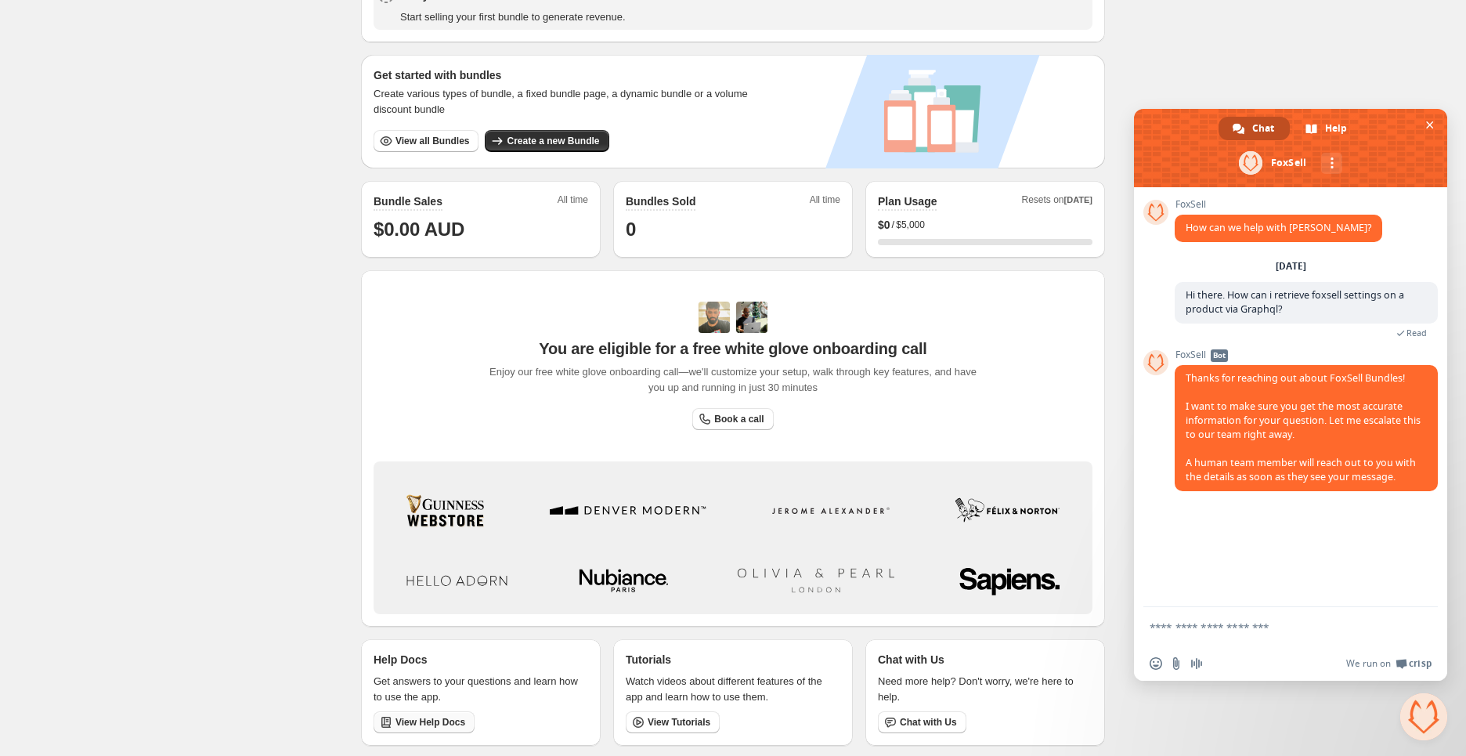
click at [422, 717] on span "View Help Docs" at bounding box center [431, 722] width 70 height 13
click at [1308, 581] on div "FoxSell How can we help with FoxSell? Monday, 22 September Hi there. How can i …" at bounding box center [1290, 397] width 313 height 420
click at [1302, 634] on textarea "Compose your message..." at bounding box center [1274, 627] width 248 height 14
click at [81, 218] on div "Home Bundles Analytics Plan and Billing 🦊 FoxSell Bundles. This page is ready 🦊…" at bounding box center [733, 253] width 1466 height 1009
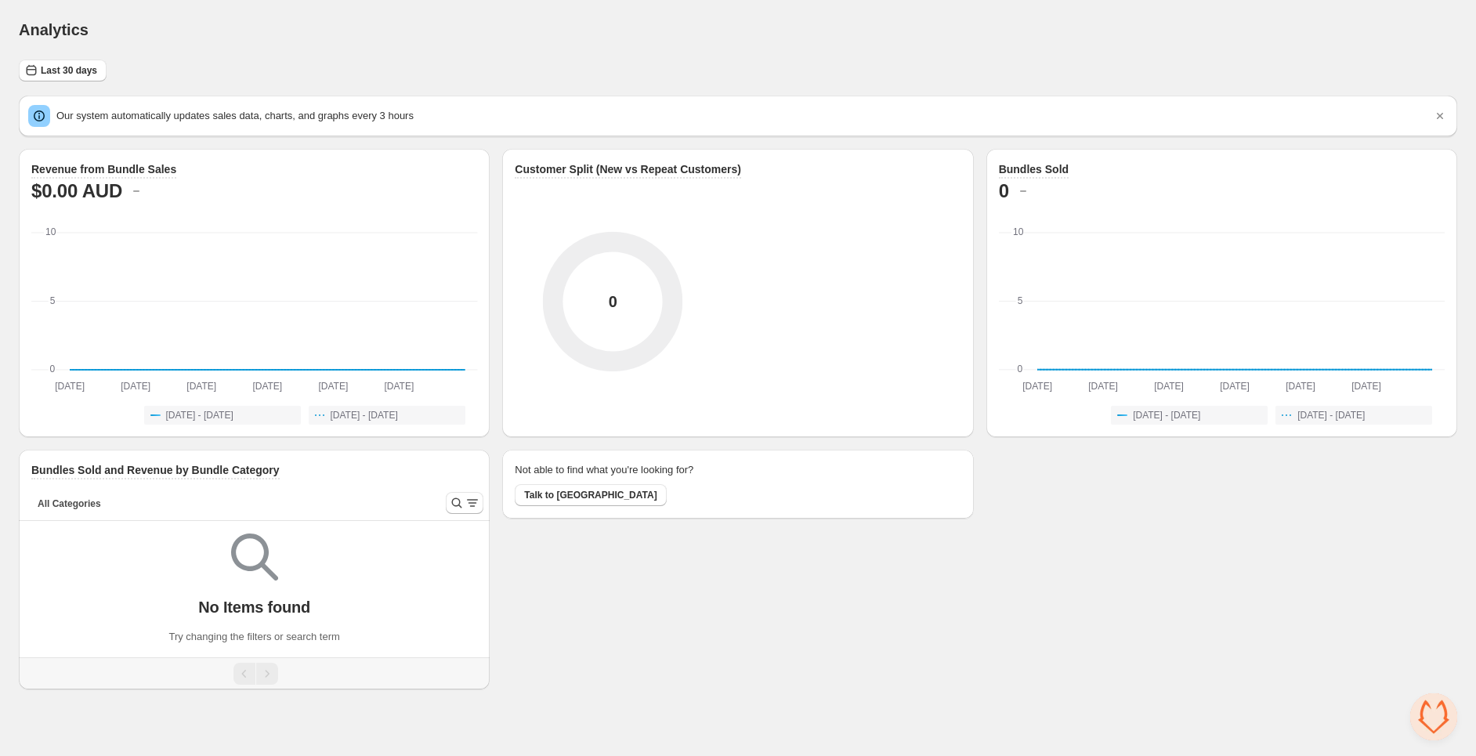
drag, startPoint x: 663, startPoint y: 643, endPoint x: 656, endPoint y: 649, distance: 9.6
click at [663, 645] on div "Not able to find what you're looking for? Talk to us" at bounding box center [737, 570] width 471 height 240
click at [237, 488] on div "All Categories More views All Categories More views" at bounding box center [226, 503] width 414 height 34
click at [608, 572] on div "Not able to find what you're looking for? Talk to us" at bounding box center [737, 570] width 471 height 240
click at [1133, 740] on body "Home Bundles Analytics Plan and Billing Analytics. This page is ready Analytics…" at bounding box center [738, 378] width 1476 height 756
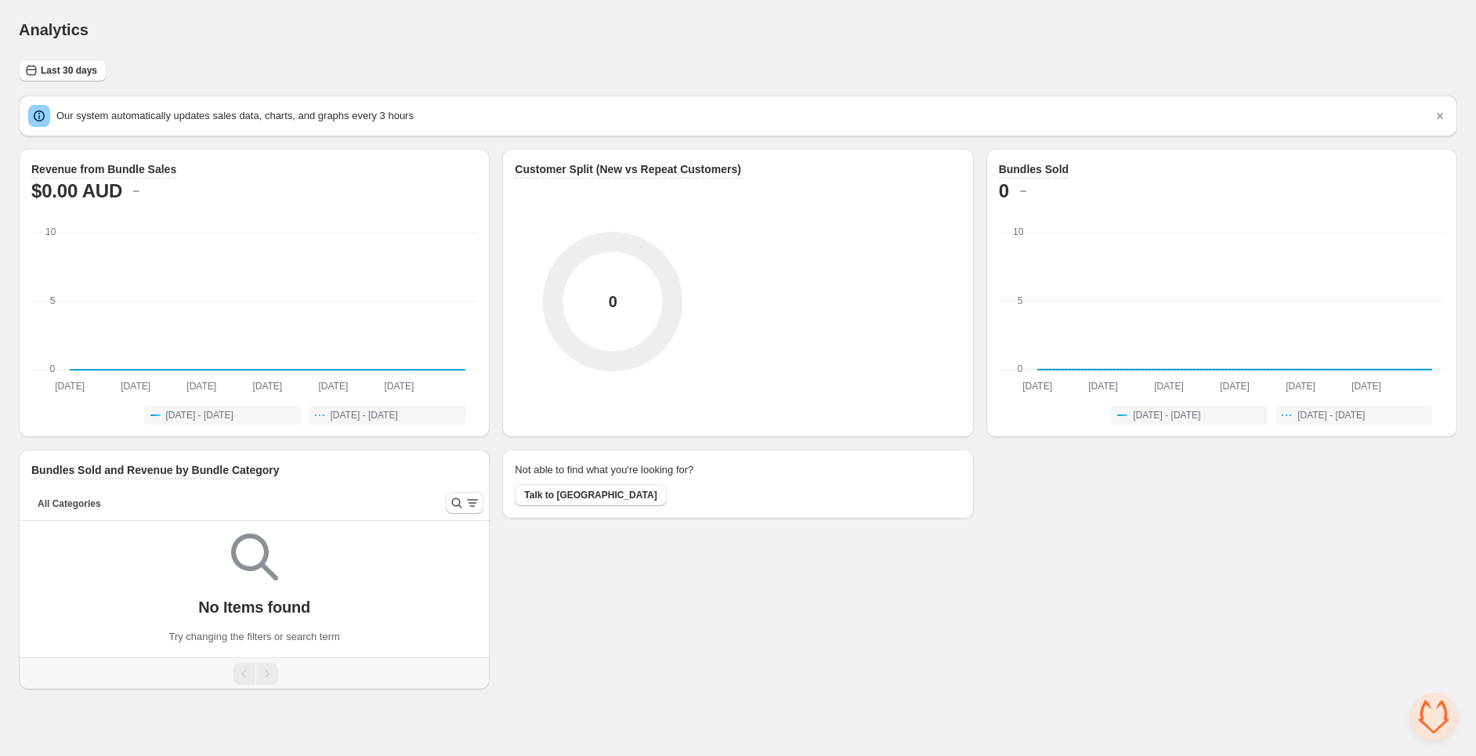
click at [1455, 691] on body "Home Bundles Analytics Plan and Billing Analytics. This page is ready Analytics…" at bounding box center [738, 378] width 1476 height 756
click at [1436, 726] on span "Open chat" at bounding box center [1433, 716] width 47 height 47
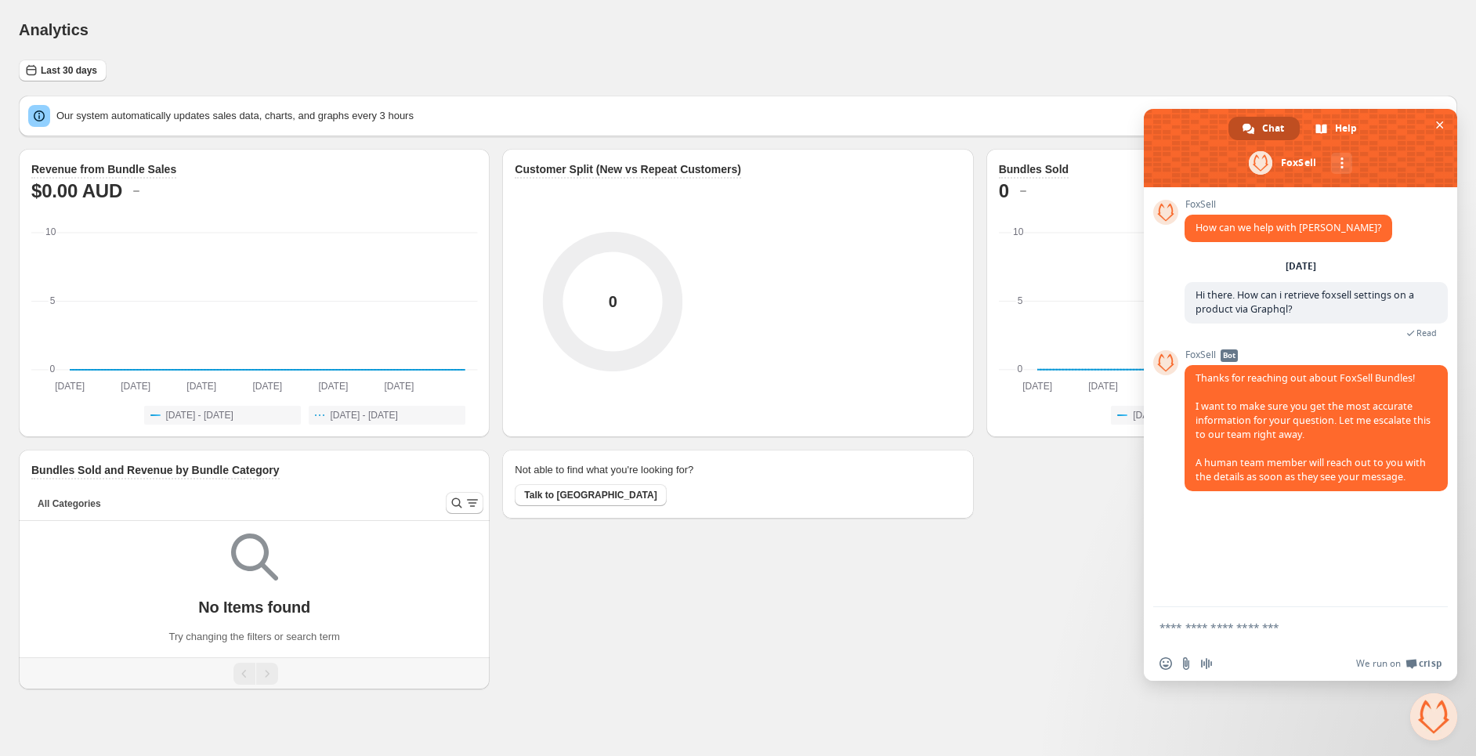
click at [666, 645] on div "Not able to find what you're looking for? Talk to us" at bounding box center [737, 570] width 471 height 240
click at [1198, 617] on form at bounding box center [1283, 628] width 248 height 42
click at [981, 638] on div "Revenue from Bundle Sales $0.00 AUD [DATE] [DATE] [DATE] [DATE] [DATE] [DATE] […" at bounding box center [738, 419] width 1438 height 540
click at [695, 687] on div "Not able to find what you're looking for? Talk to us" at bounding box center [737, 570] width 471 height 240
click at [681, 620] on div "Not able to find what you're looking for? Talk to us" at bounding box center [737, 570] width 471 height 240
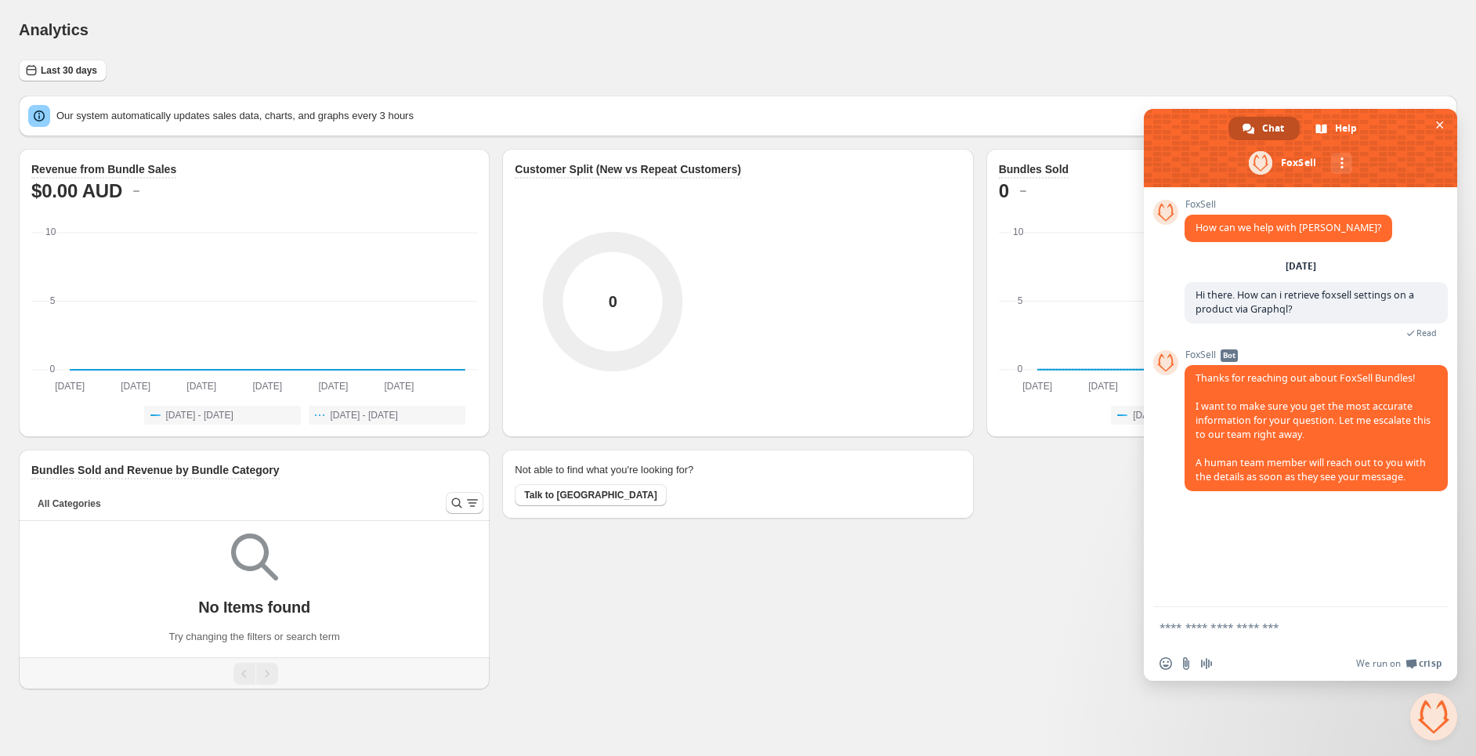
click at [674, 633] on div "Not able to find what you're looking for? Talk to us" at bounding box center [737, 570] width 471 height 240
click at [674, 631] on div "Not able to find what you're looking for? Talk to us" at bounding box center [737, 570] width 471 height 240
click at [673, 631] on div "Not able to find what you're looking for? Talk to us" at bounding box center [737, 570] width 471 height 240
click at [956, 45] on div "Analytics. This page is ready Analytics" at bounding box center [738, 30] width 1438 height 60
click at [730, 556] on div "Not able to find what you're looking for? Talk to us" at bounding box center [737, 570] width 471 height 240
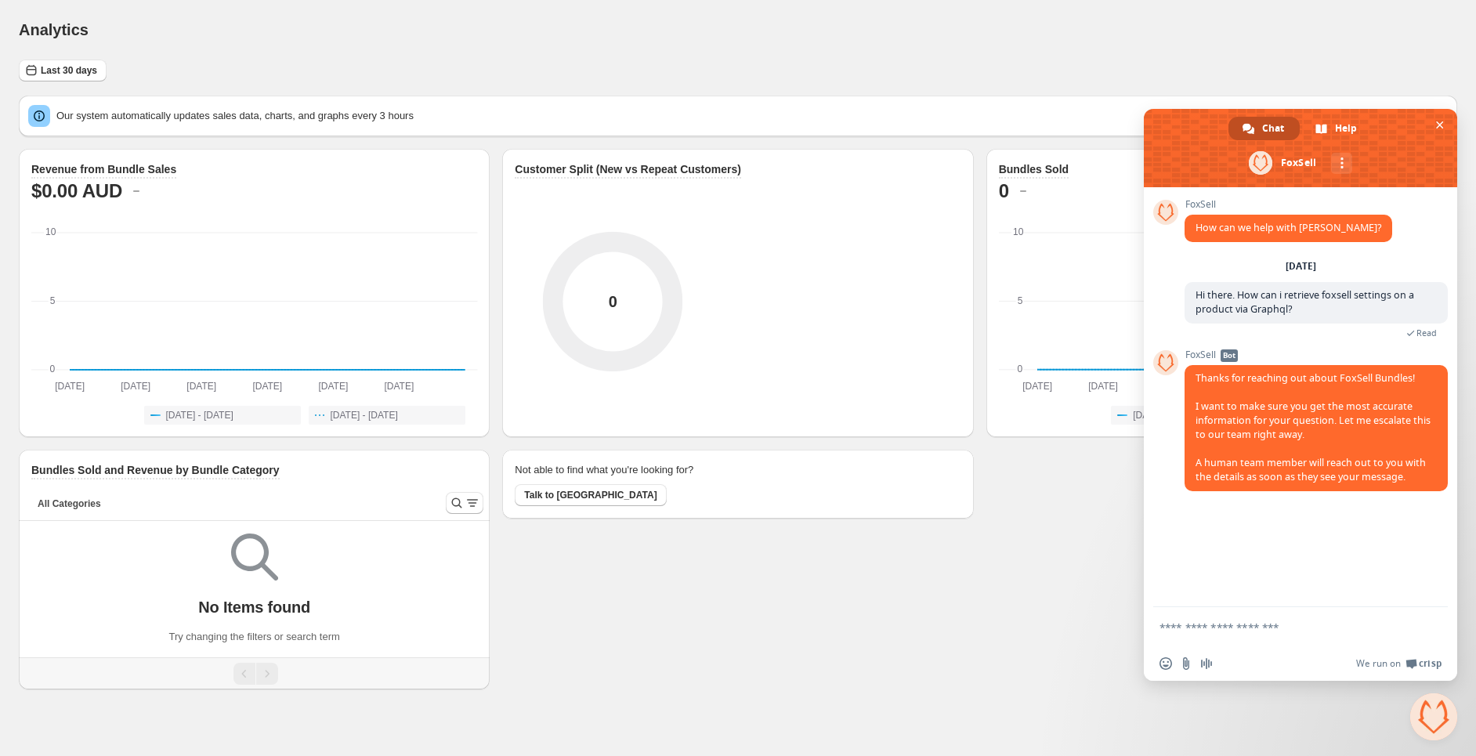
click at [1025, 626] on div "Revenue from Bundle Sales $0.00 AUD Aug 23rd Aug 23rd Aug 28th Aug 28th Sep 2nd…" at bounding box center [738, 419] width 1438 height 540
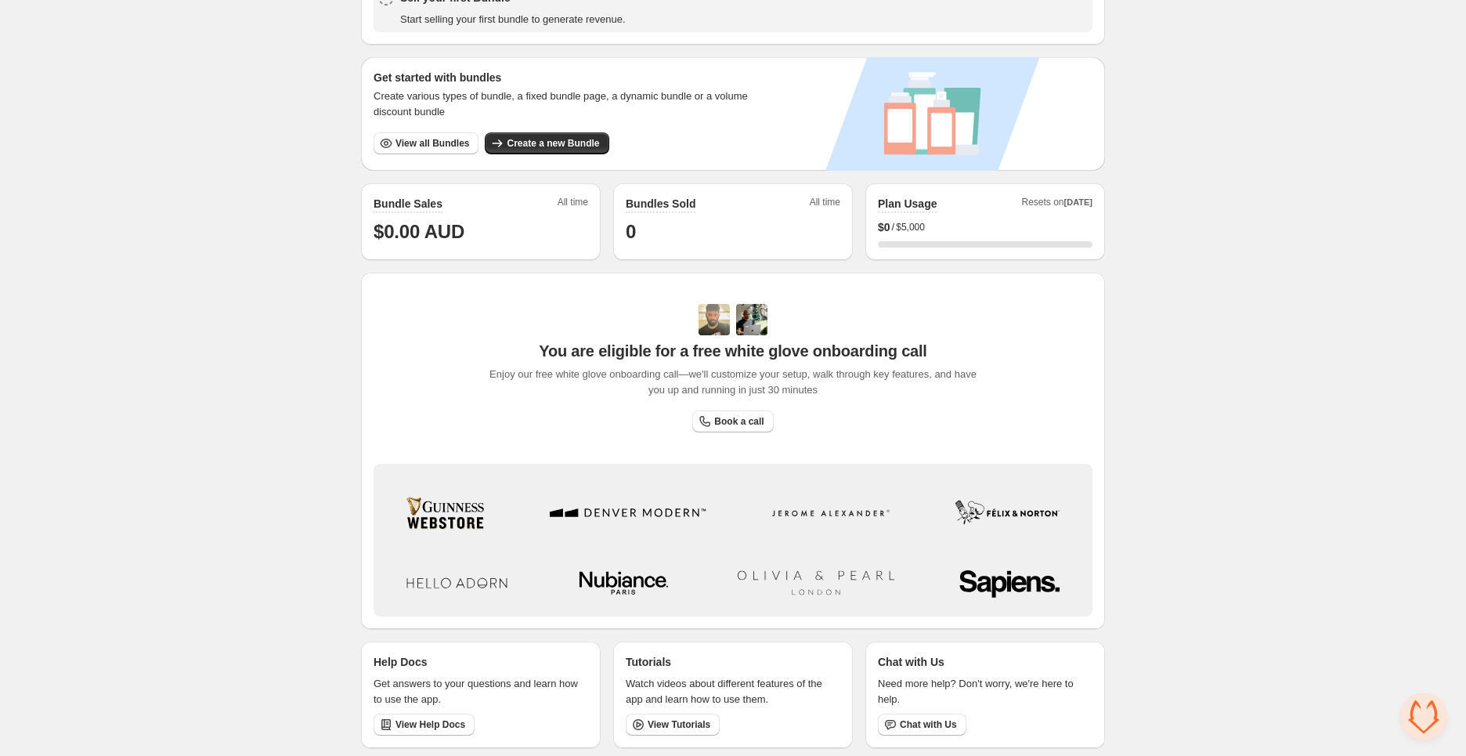
scroll to position [251, 0]
click at [938, 730] on button "Chat with Us" at bounding box center [922, 722] width 89 height 22
type textarea "**********"
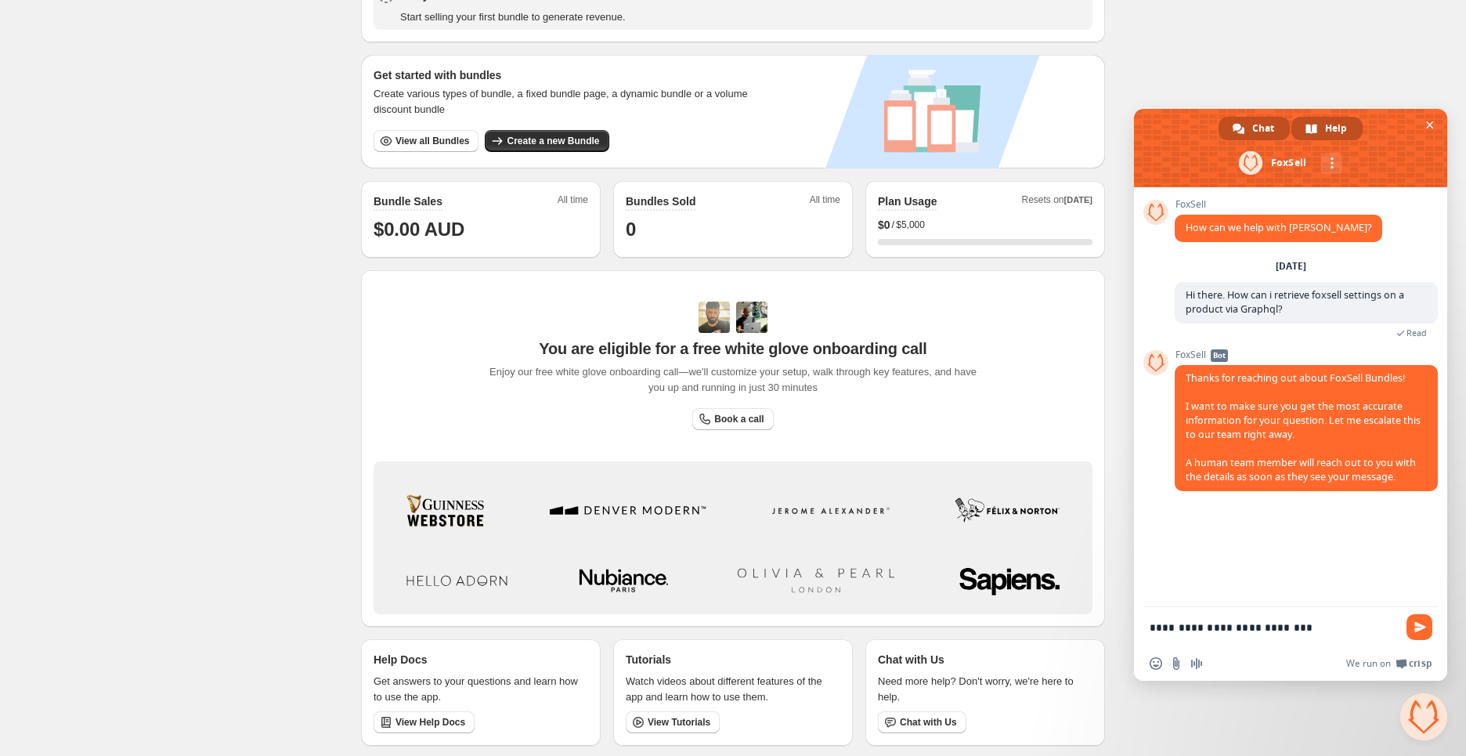
click at [1324, 134] on div "Help" at bounding box center [1327, 128] width 71 height 23
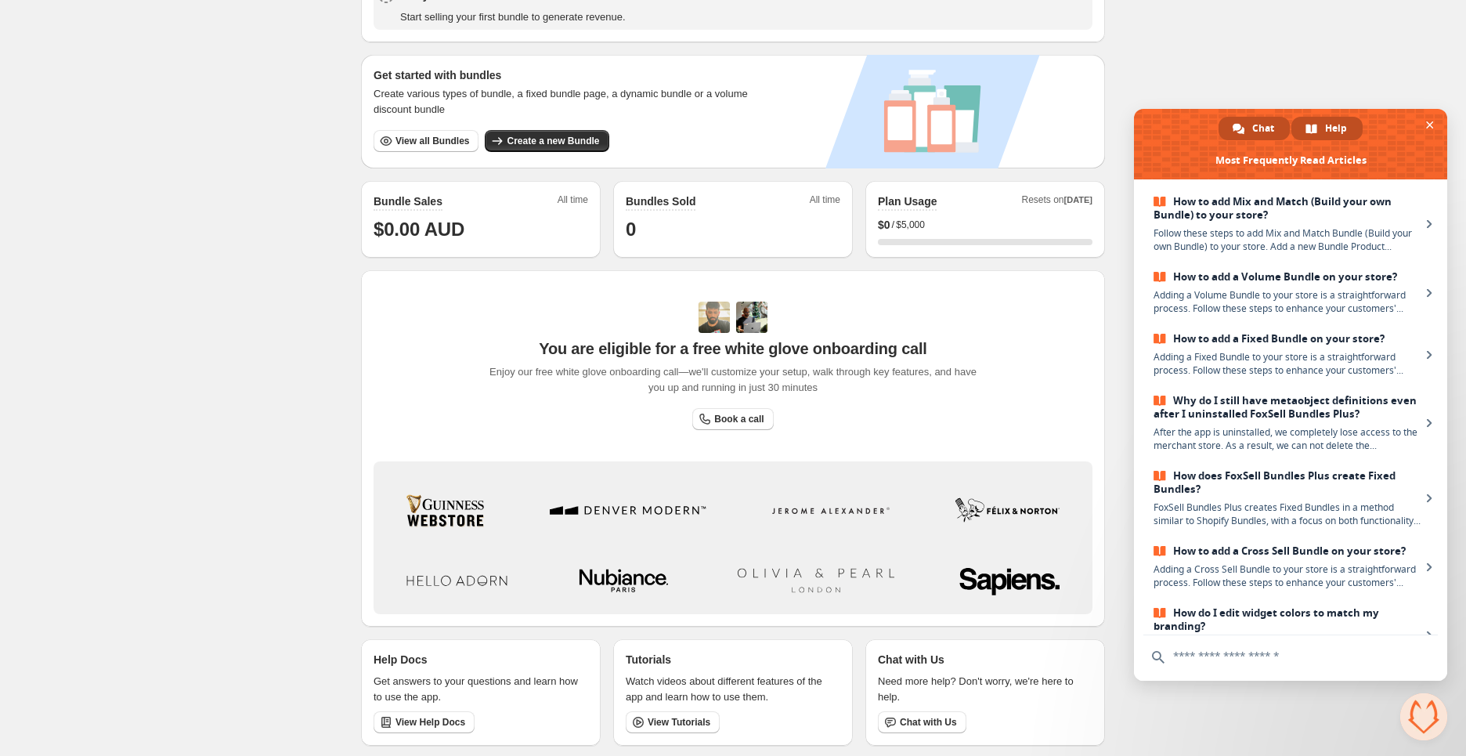
click at [1246, 128] on div "Chat" at bounding box center [1254, 128] width 71 height 23
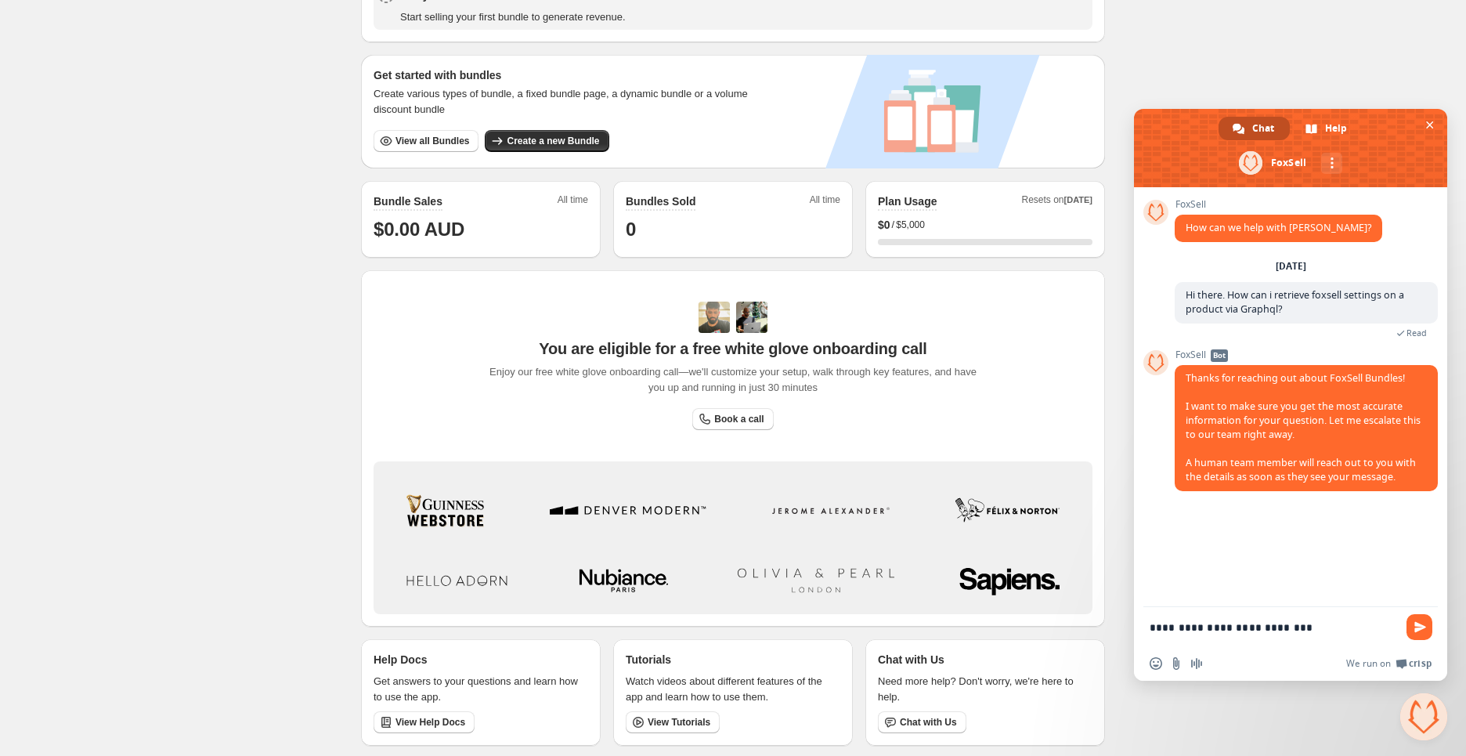
drag, startPoint x: 1257, startPoint y: 623, endPoint x: 701, endPoint y: 623, distance: 556.1
click at [703, 505] on body "Home Bundles Analytics Plan and Billing 🦊 FoxSell Bundles. This page is ready 🦊…" at bounding box center [733, 127] width 1466 height 756
click at [1354, 559] on div "FoxSell How can we help with FoxSell? Monday, 22 September Hi there. How can i …" at bounding box center [1290, 397] width 313 height 420
click at [1332, 546] on div "FoxSell How can we help with FoxSell? Monday, 22 September Hi there. How can i …" at bounding box center [1290, 397] width 313 height 420
click at [1331, 546] on div "FoxSell How can we help with FoxSell? Monday, 22 September Hi there. How can i …" at bounding box center [1290, 397] width 313 height 420
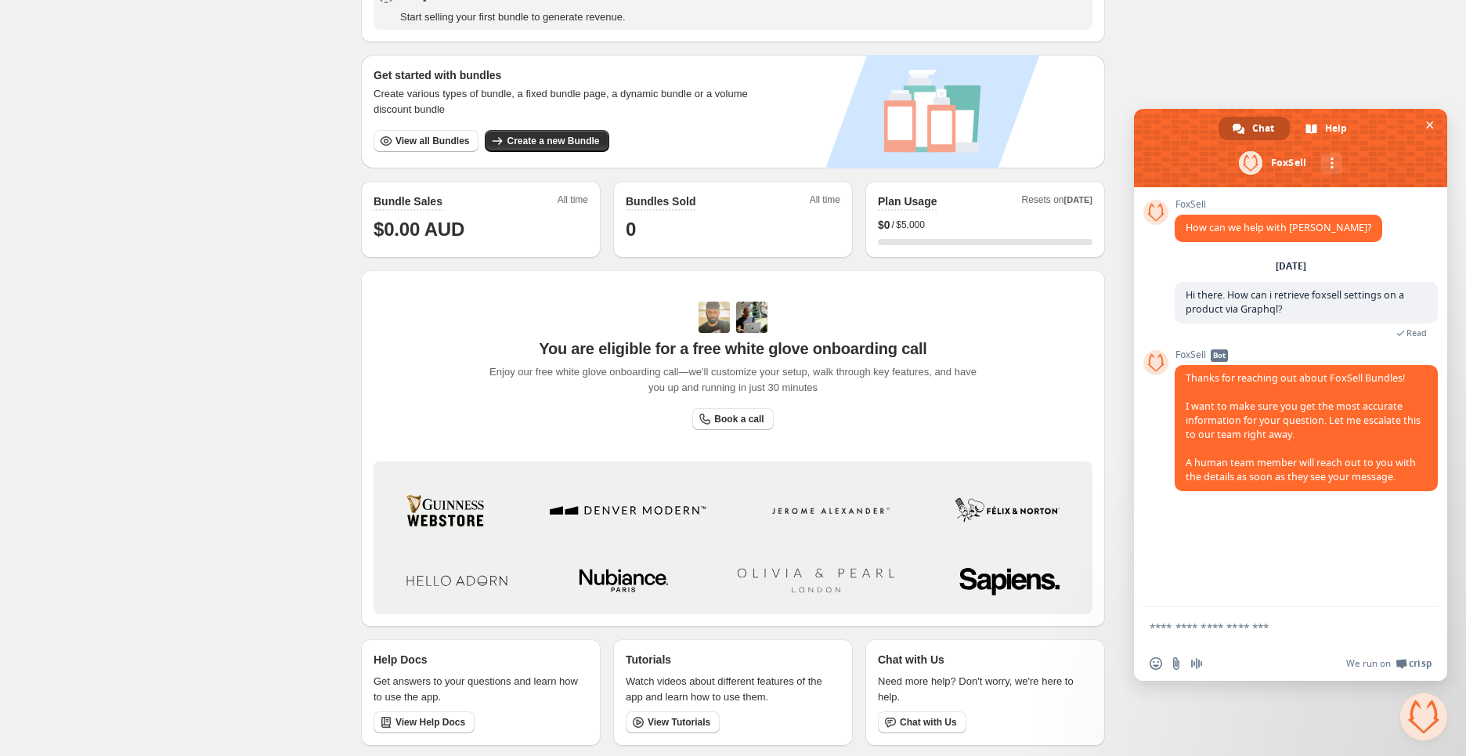
click at [1331, 546] on div "FoxSell How can we help with FoxSell? Monday, 22 September Hi there. How can i …" at bounding box center [1290, 397] width 313 height 420
drag, startPoint x: 1306, startPoint y: 578, endPoint x: 1332, endPoint y: 587, distance: 28.2
click at [1324, 580] on div "FoxSell How can we help with FoxSell? Monday, 22 September Hi there. How can i …" at bounding box center [1290, 397] width 313 height 420
click at [1329, 169] on div "More channels" at bounding box center [1331, 163] width 21 height 21
click at [1275, 200] on span "email" at bounding box center [1276, 198] width 13 height 13
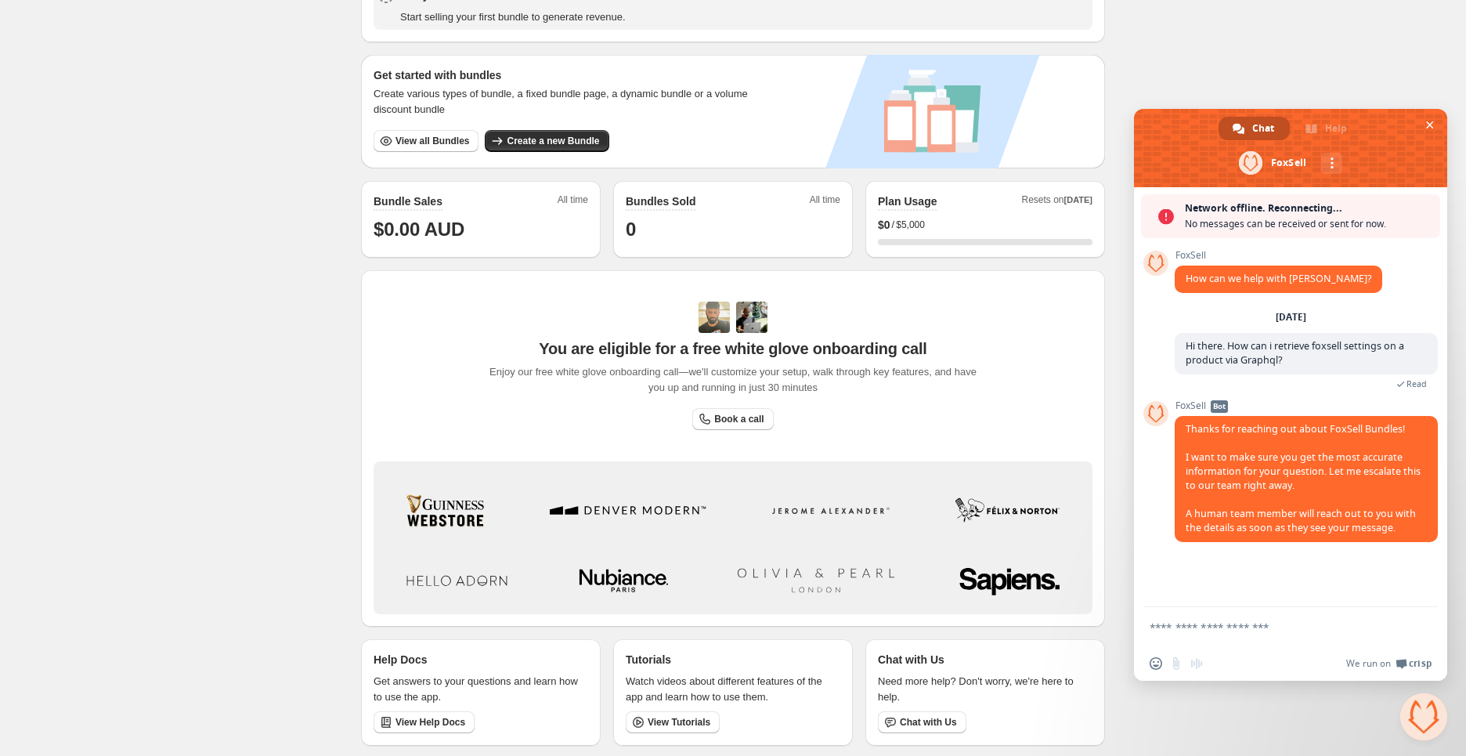
click at [1221, 630] on textarea "**********" at bounding box center [1274, 627] width 248 height 14
type textarea "**********"
click at [1418, 630] on span "Send" at bounding box center [1421, 627] width 12 height 12
click at [1426, 627] on span "Send" at bounding box center [1420, 627] width 26 height 26
click at [1437, 625] on div "**********" at bounding box center [1290, 628] width 313 height 42
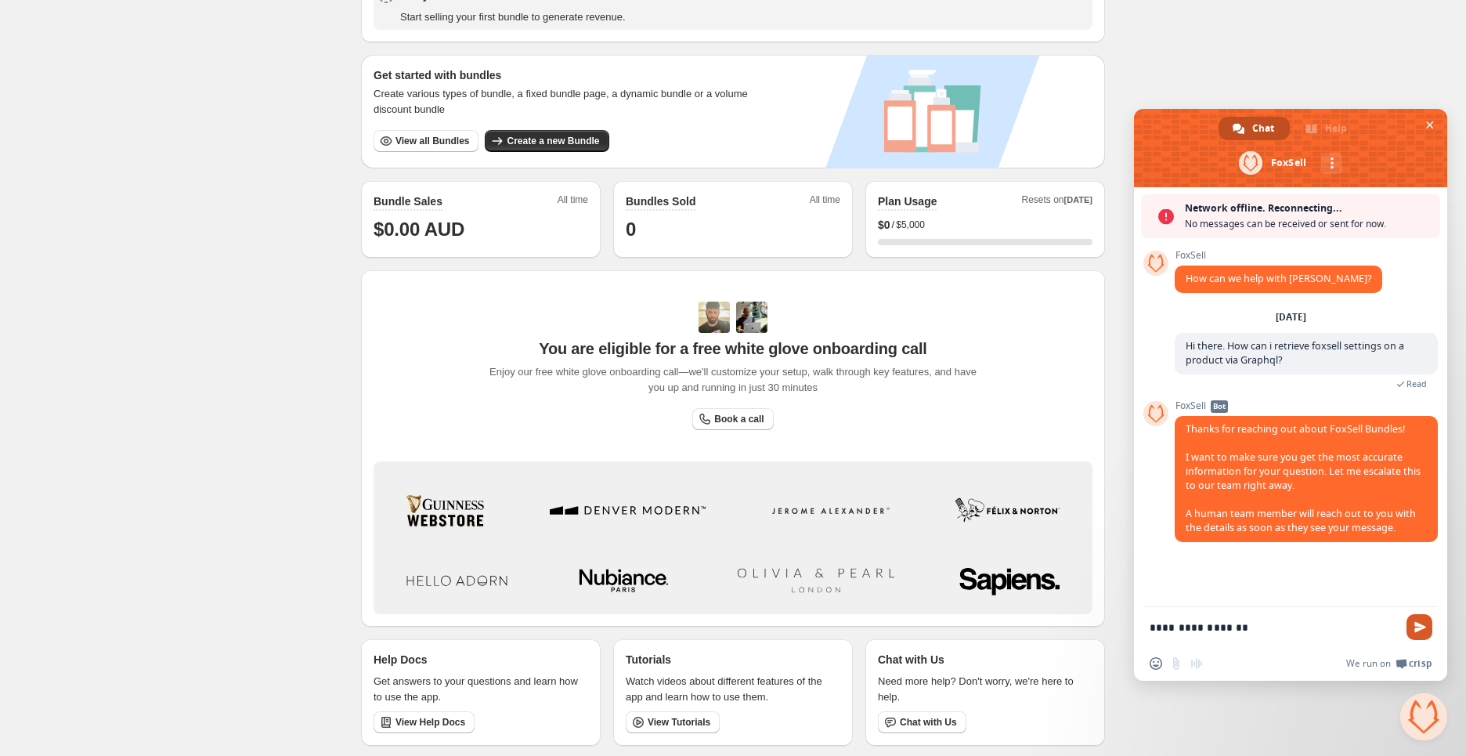
click at [1419, 627] on span "Send" at bounding box center [1421, 627] width 12 height 12
drag, startPoint x: 1306, startPoint y: 631, endPoint x: 1025, endPoint y: 617, distance: 281.5
click at [1023, 505] on body "Home Bundles Analytics Plan and Billing 🦊 FoxSell Bundles. This page is ready 🦊…" at bounding box center [733, 127] width 1466 height 756
drag, startPoint x: 1441, startPoint y: 129, endPoint x: 1427, endPoint y: 132, distance: 14.4
click at [1440, 129] on span at bounding box center [1290, 148] width 313 height 78
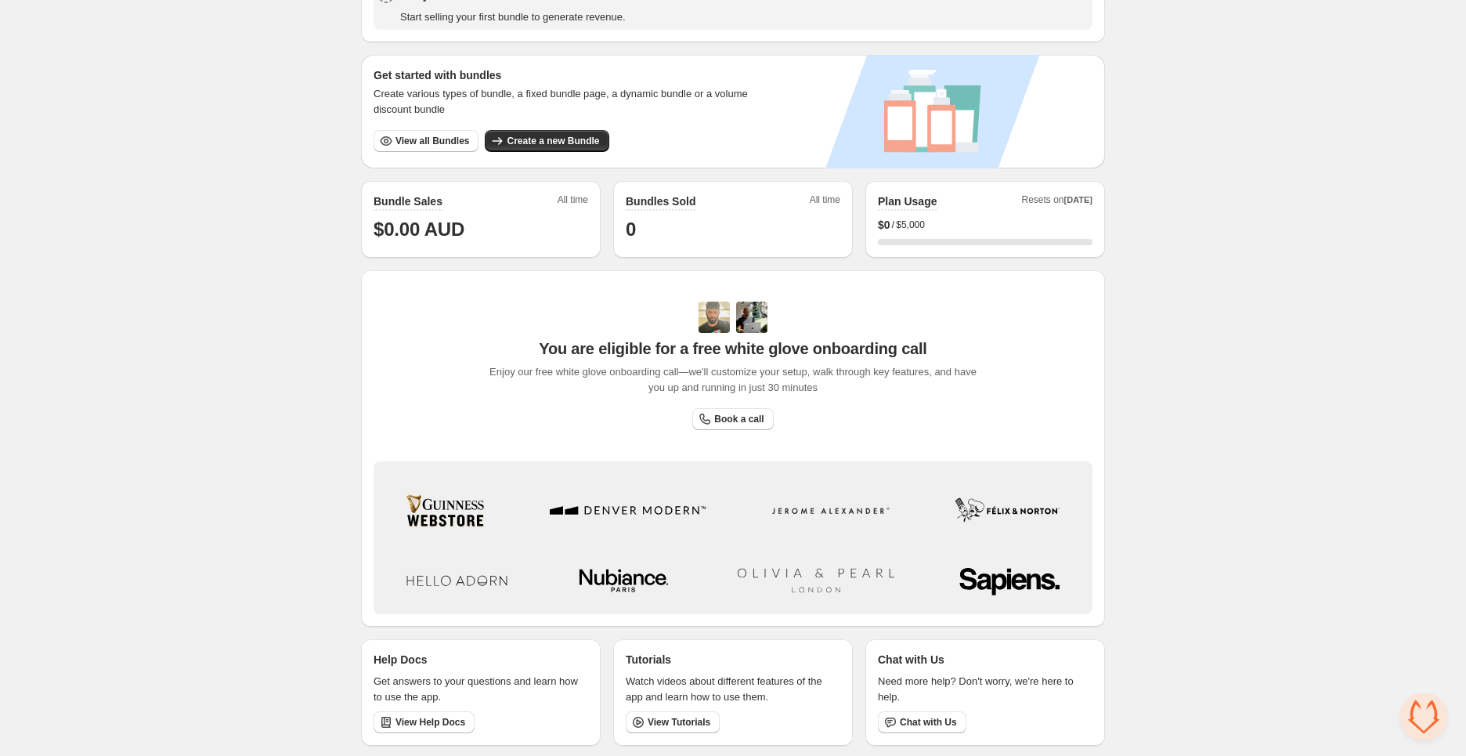
click at [1423, 709] on span "Open chat" at bounding box center [1423, 716] width 47 height 47
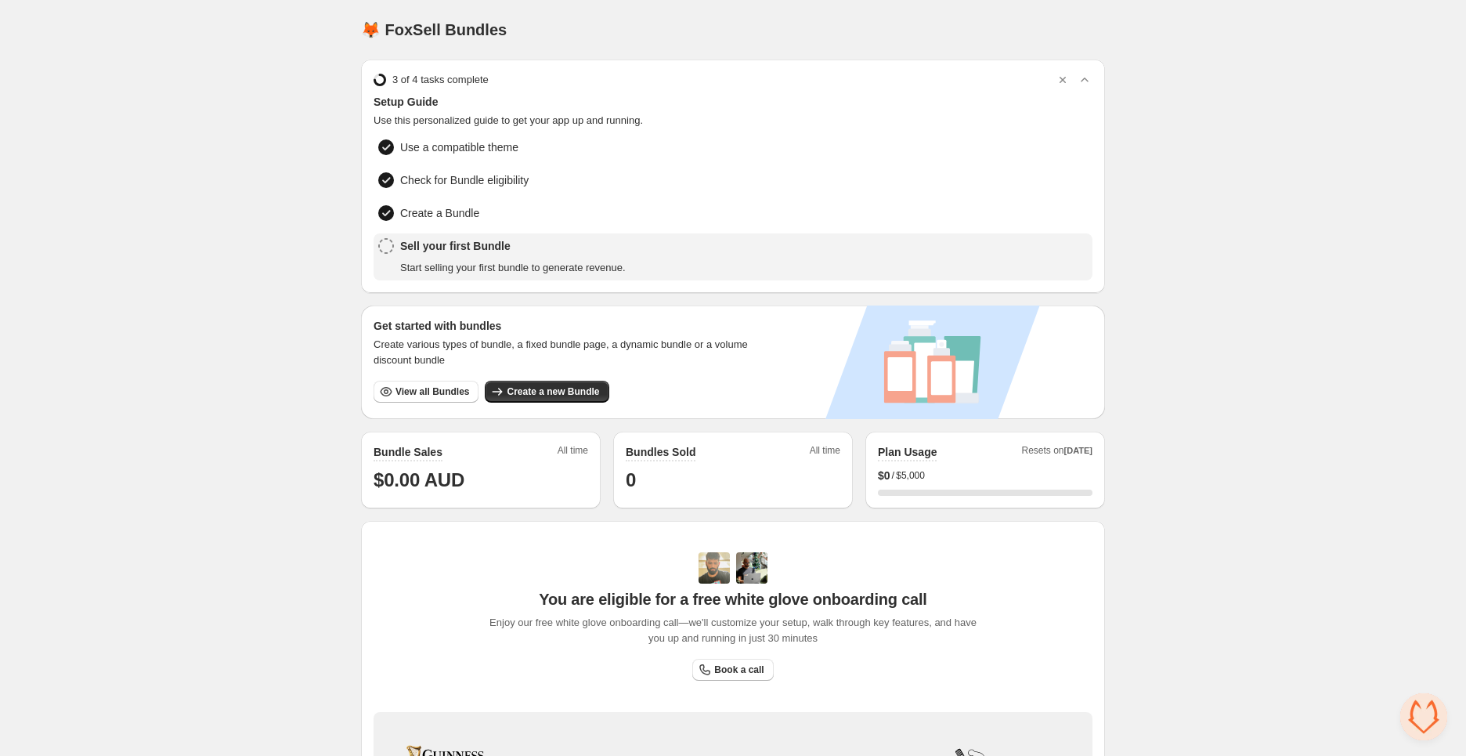
click at [1130, 501] on div "Home Bundles Analytics Plan and Billing 🦊 FoxSell Bundles. This page is ready 🦊…" at bounding box center [733, 504] width 1466 height 1009
